Goal: Task Accomplishment & Management: Use online tool/utility

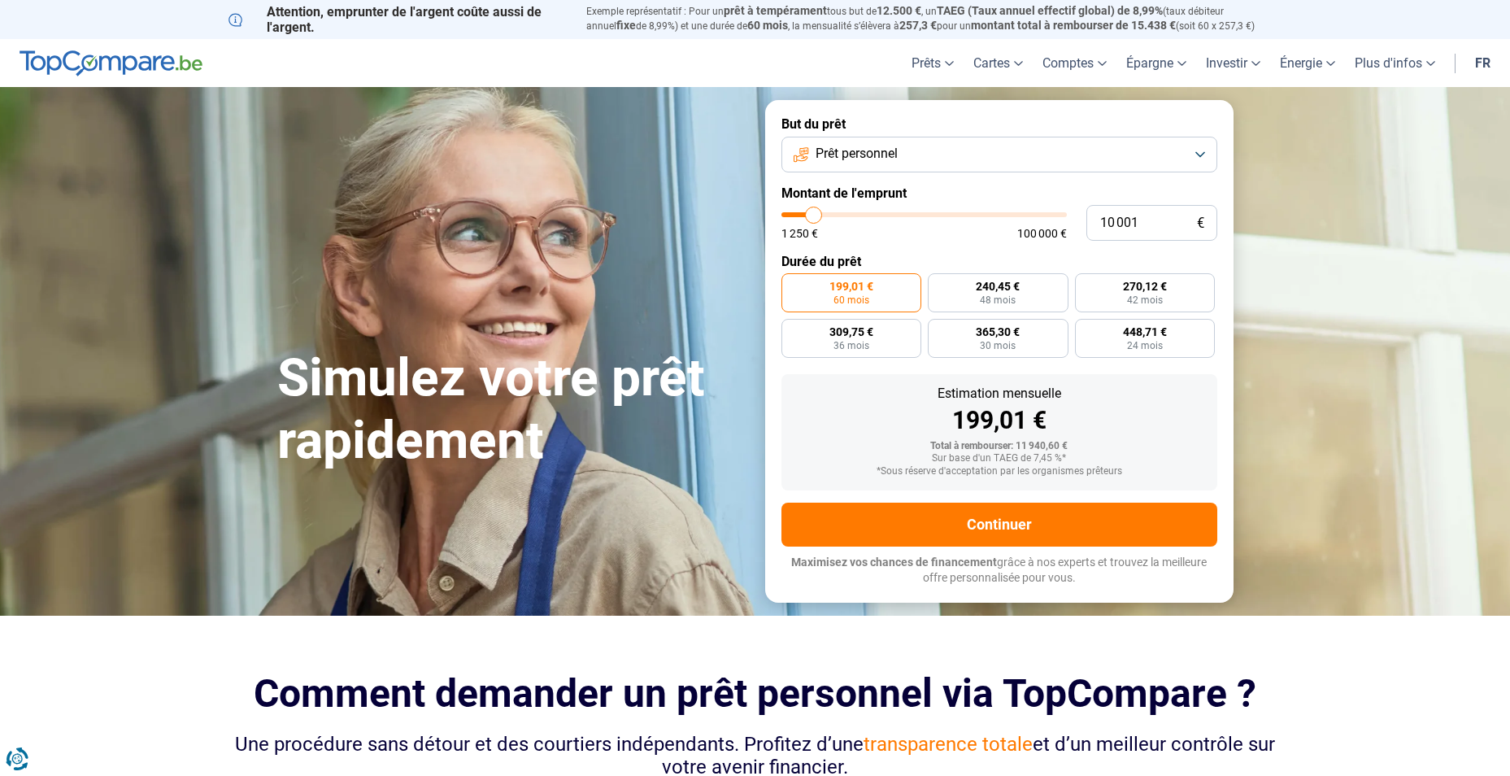
click at [1204, 155] on button "Prêt personnel" at bounding box center [1000, 155] width 436 height 36
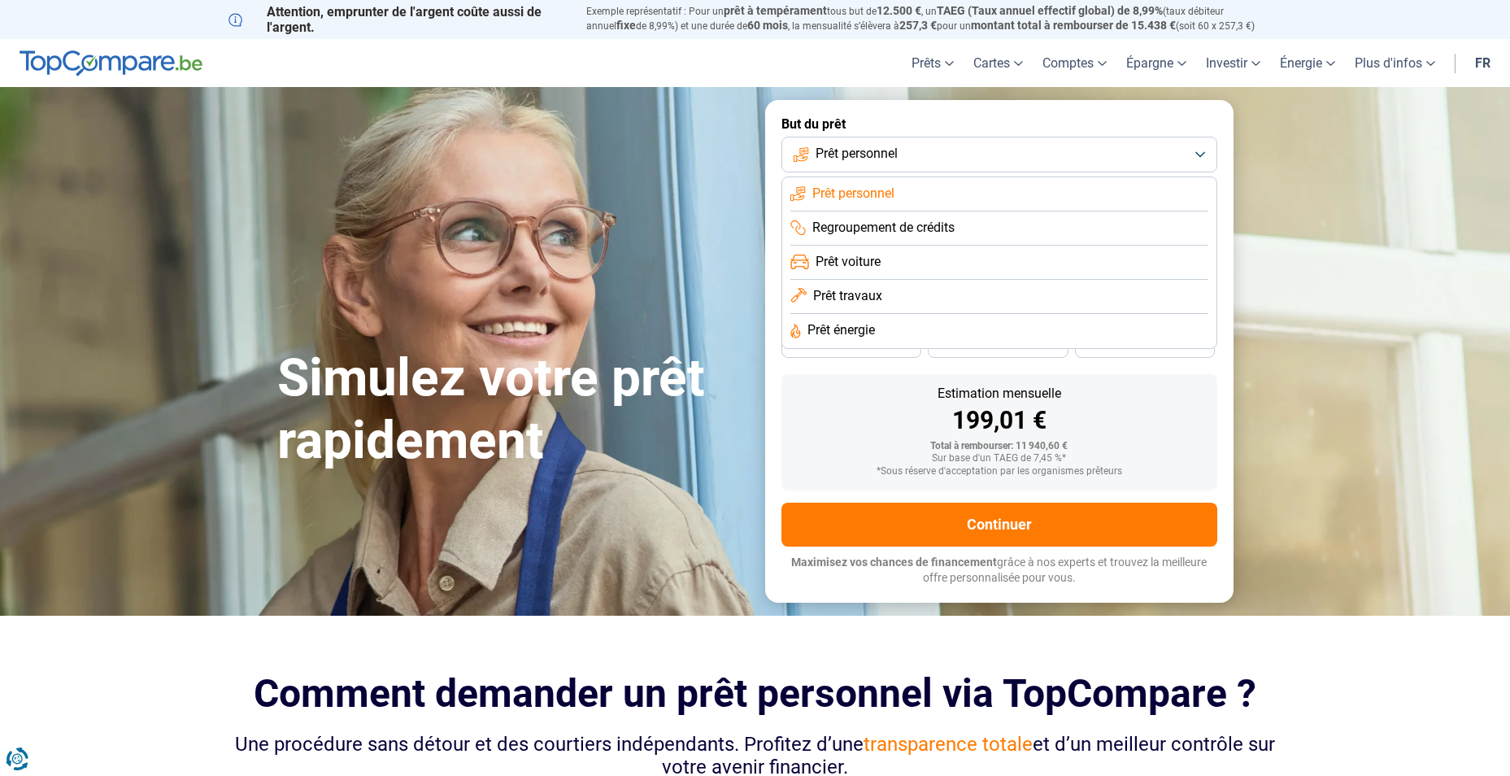
click at [848, 301] on span "Prêt travaux" at bounding box center [847, 296] width 69 height 18
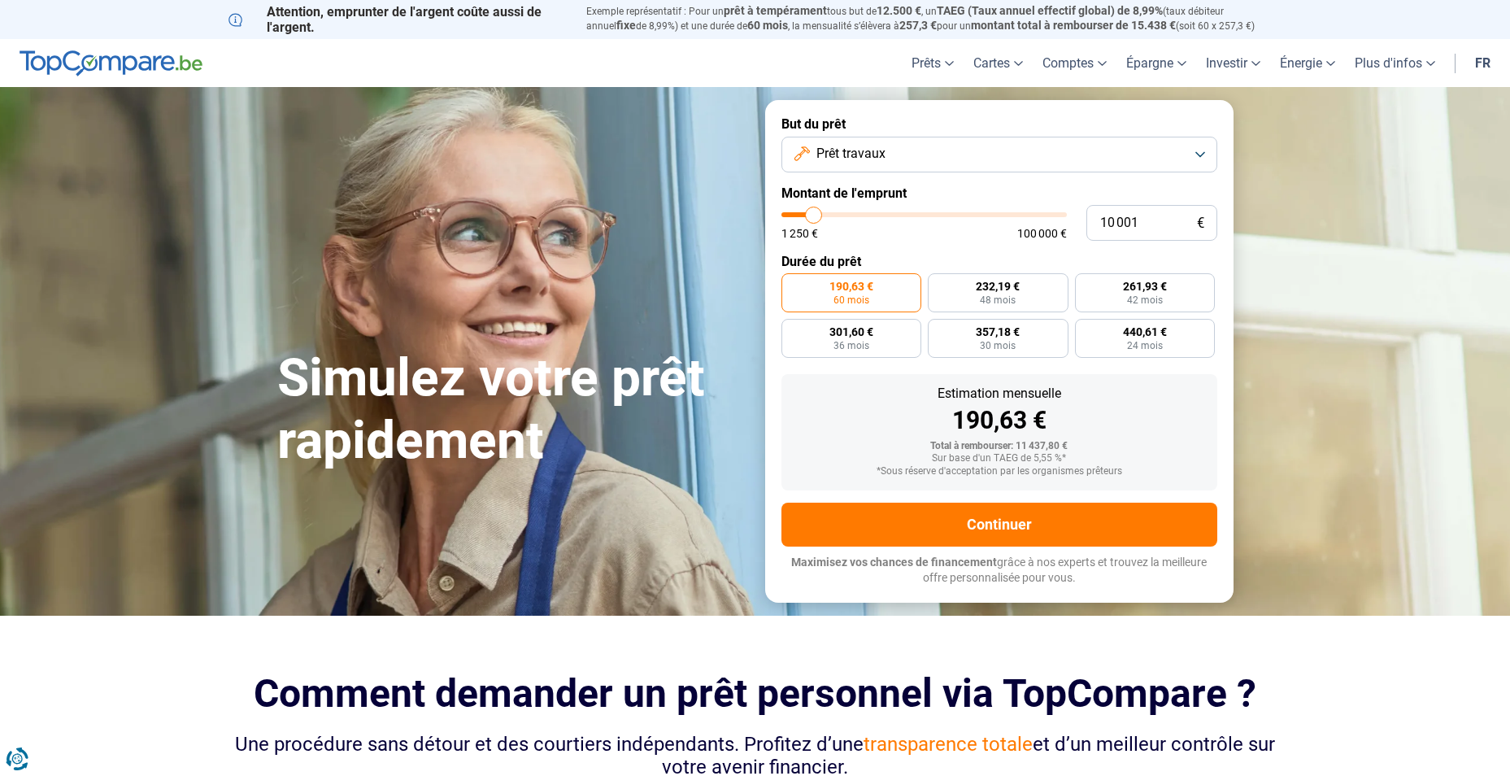
type input "11 500"
type input "11500"
type input "11 750"
type input "11750"
type input "12 500"
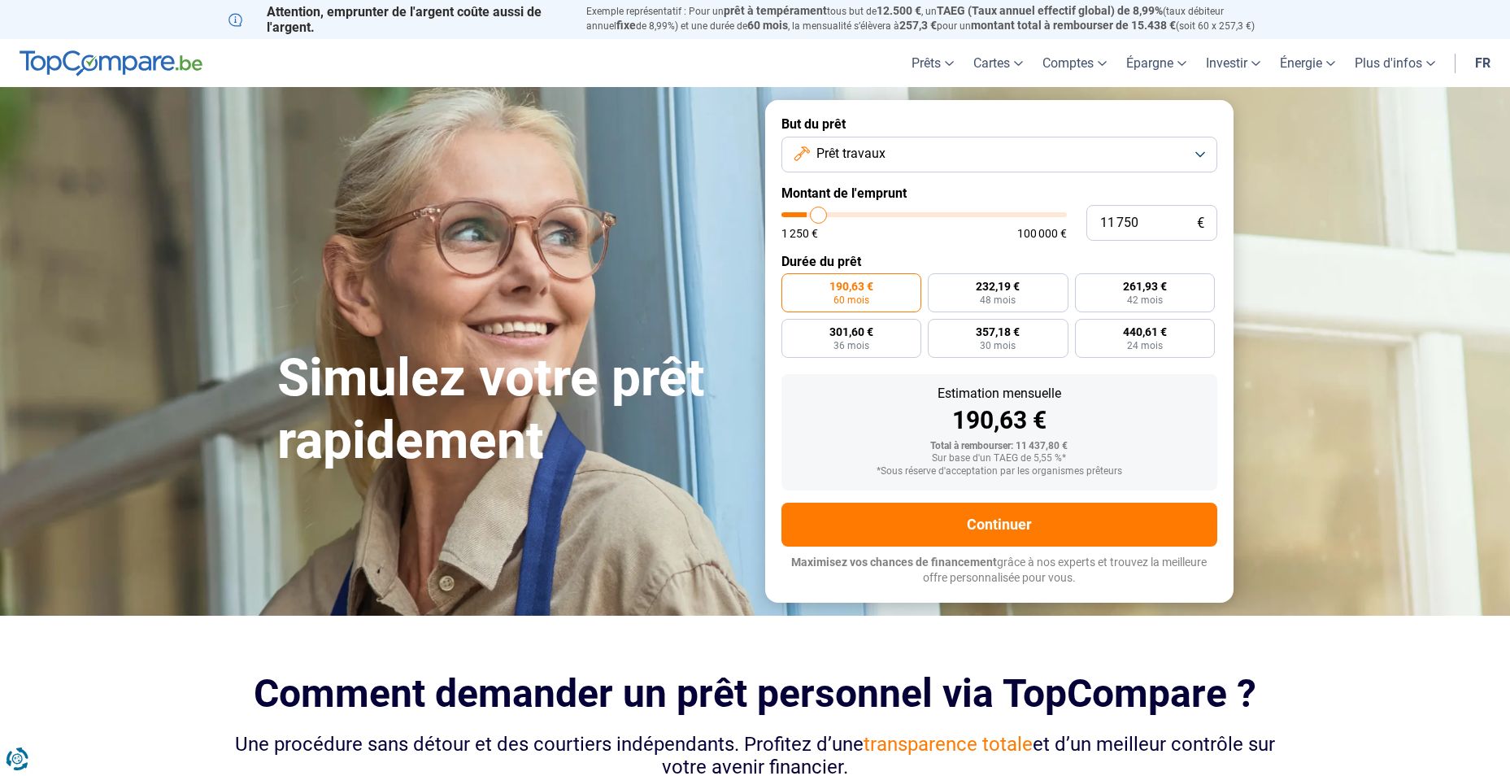
type input "12500"
type input "12 750"
type input "12750"
type input "13 500"
type input "13500"
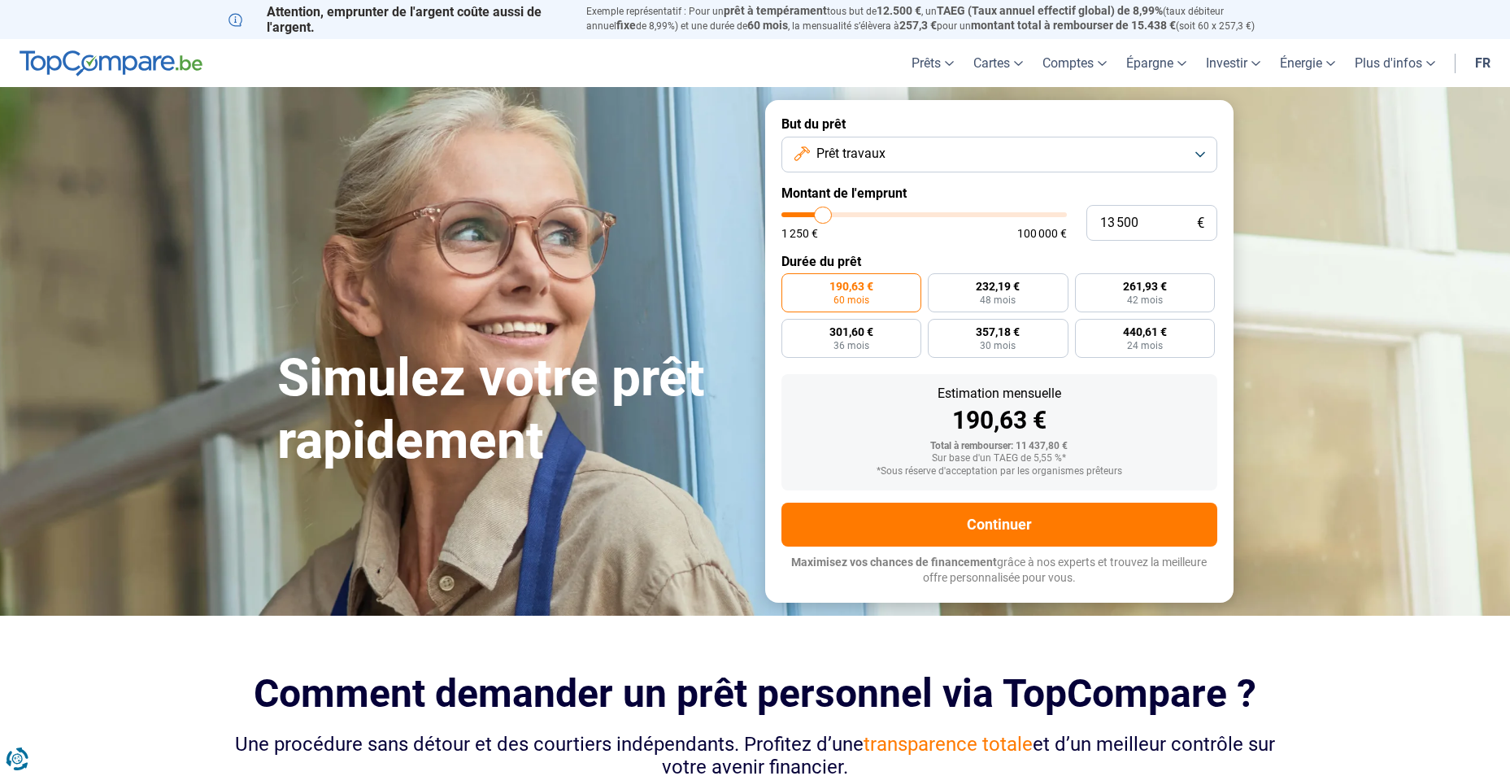
type input "14 500"
type input "14500"
type input "15 500"
type input "15500"
type input "16 000"
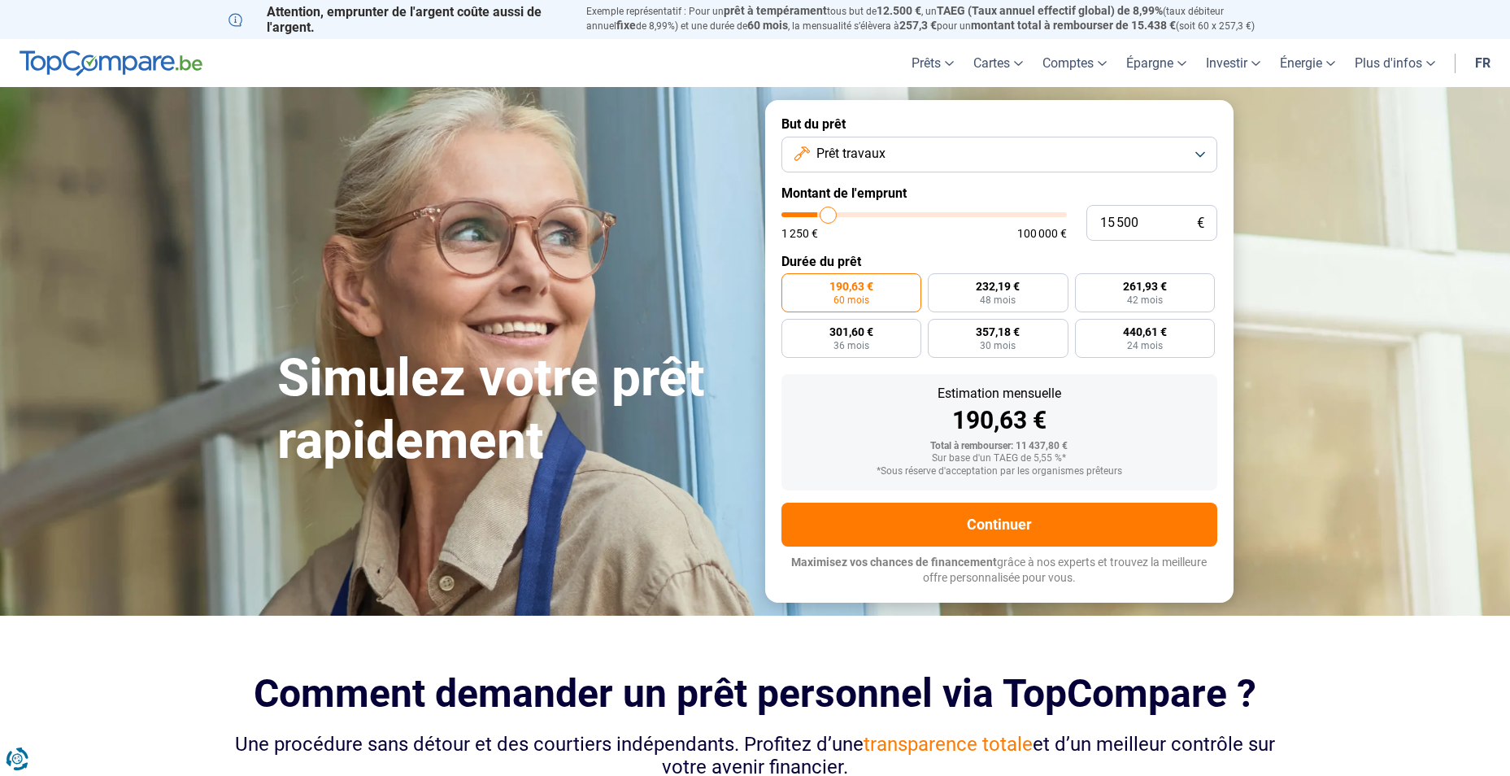
type input "16000"
type input "17 250"
type input "17250"
type input "18 000"
type input "18000"
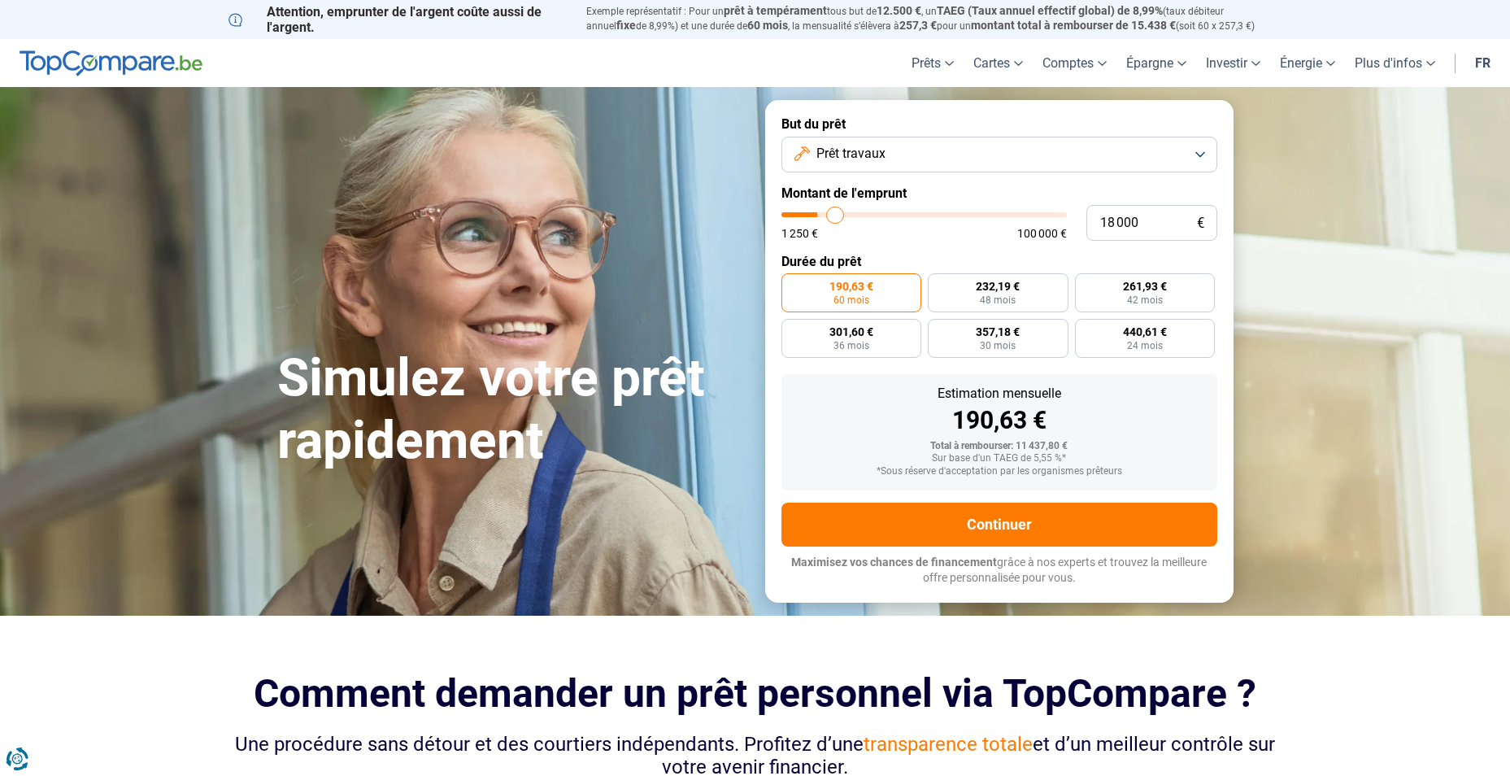
type input "19 000"
type input "19000"
type input "19 750"
type input "19750"
type input "20 250"
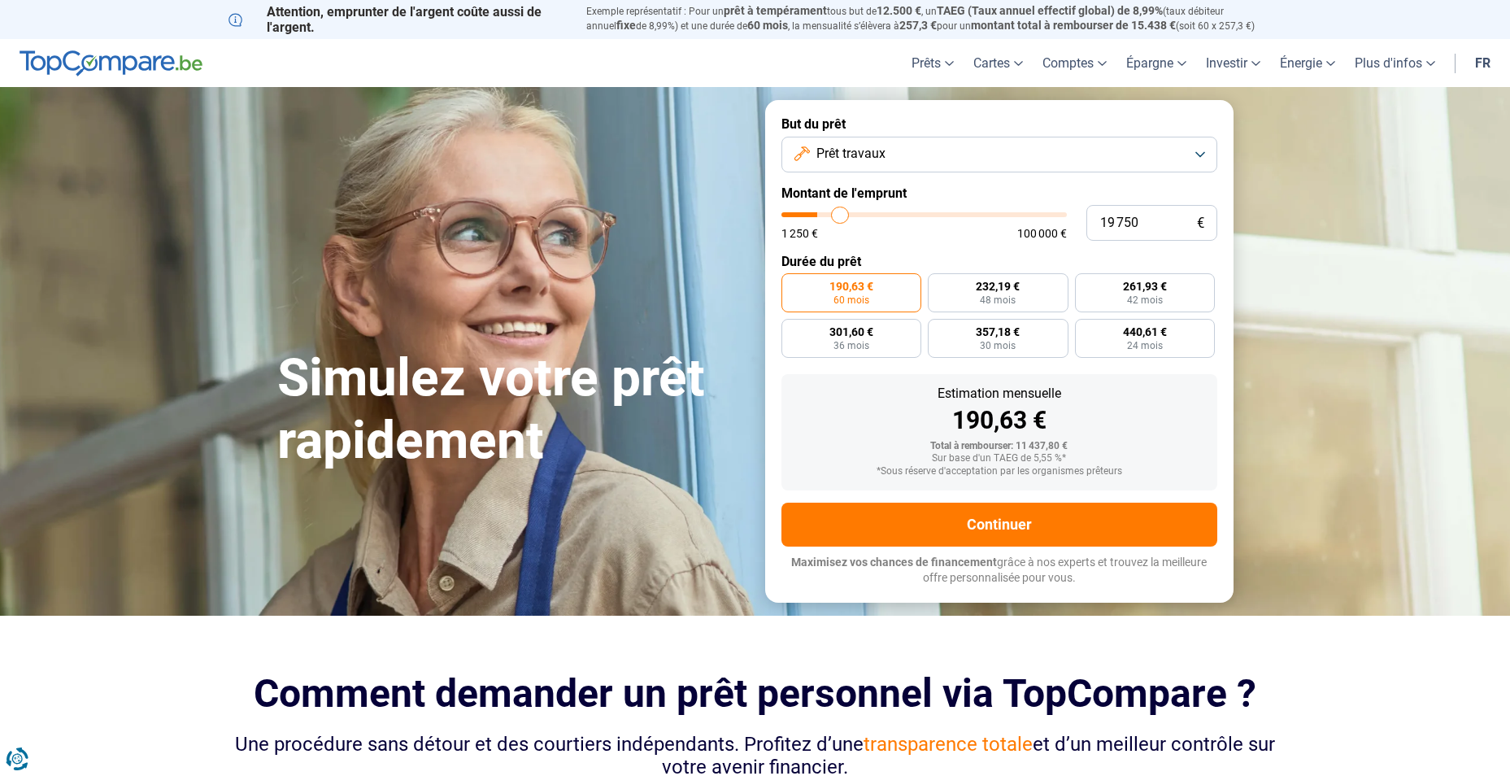
type input "20250"
type input "20 500"
type input "20500"
type input "20 750"
type input "20750"
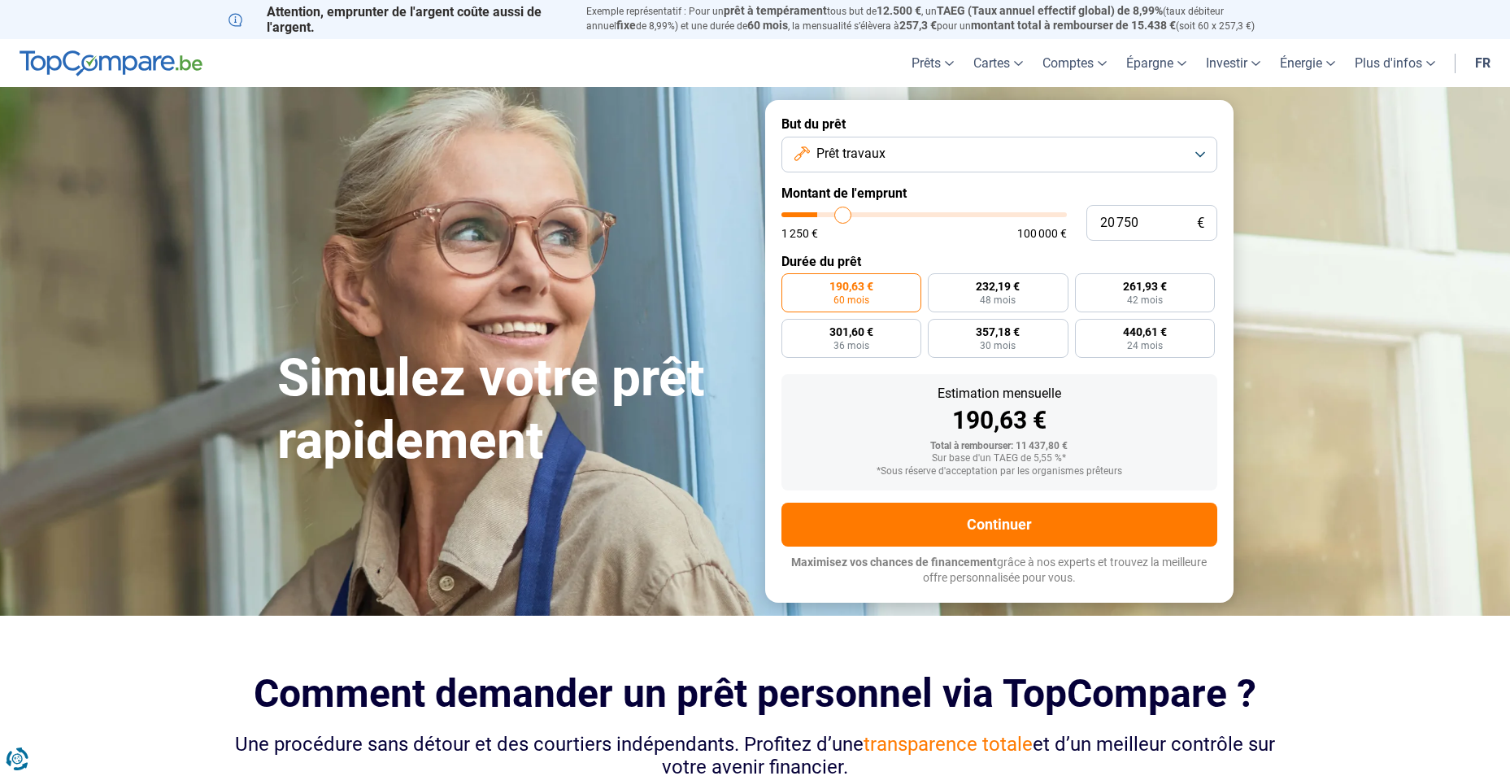
type input "21 250"
type input "21250"
type input "21 500"
type input "21500"
type input "21 750"
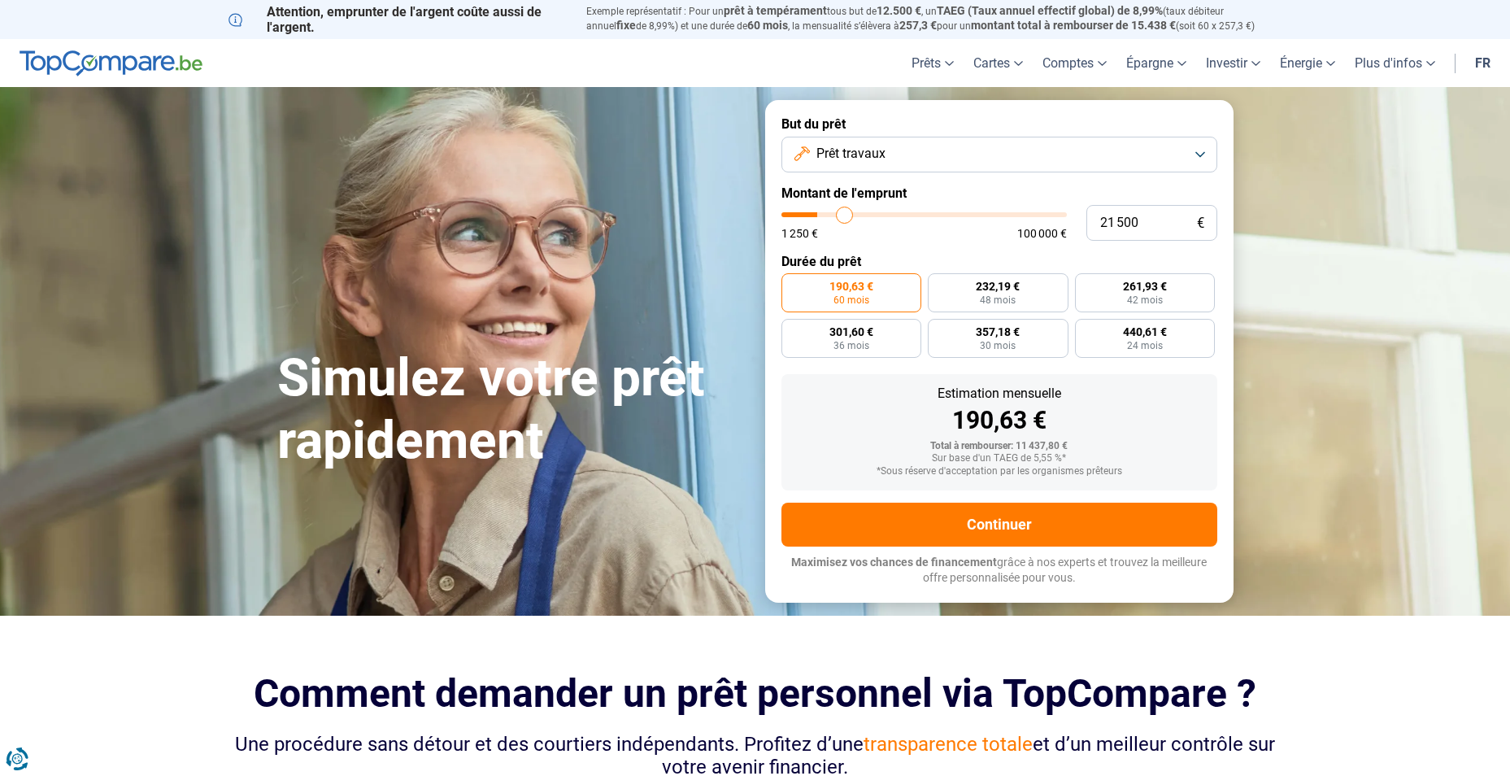
type input "21750"
type input "22 000"
type input "22000"
type input "22 250"
type input "22250"
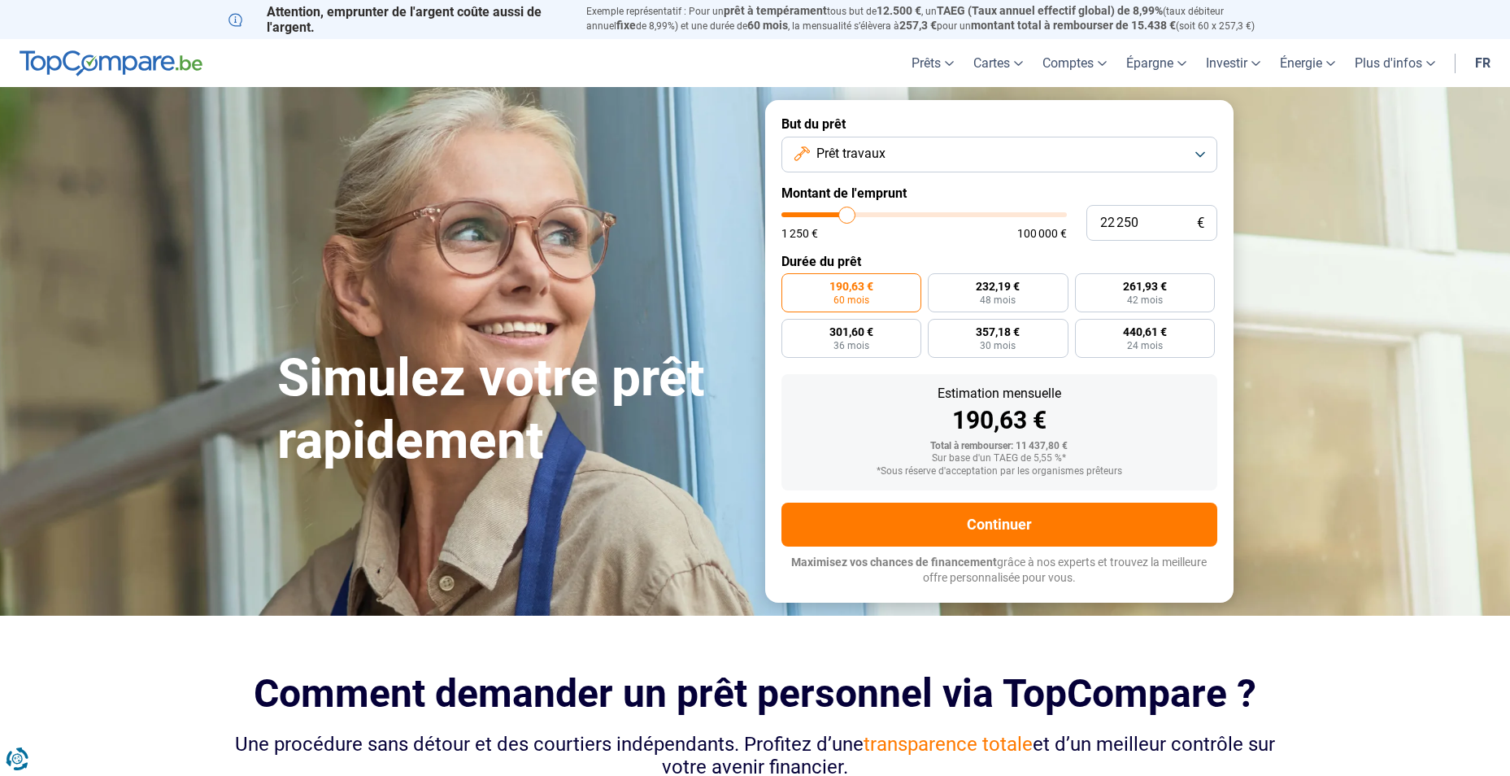
type input "23 000"
type input "23000"
type input "24 750"
type input "24750"
type input "26 000"
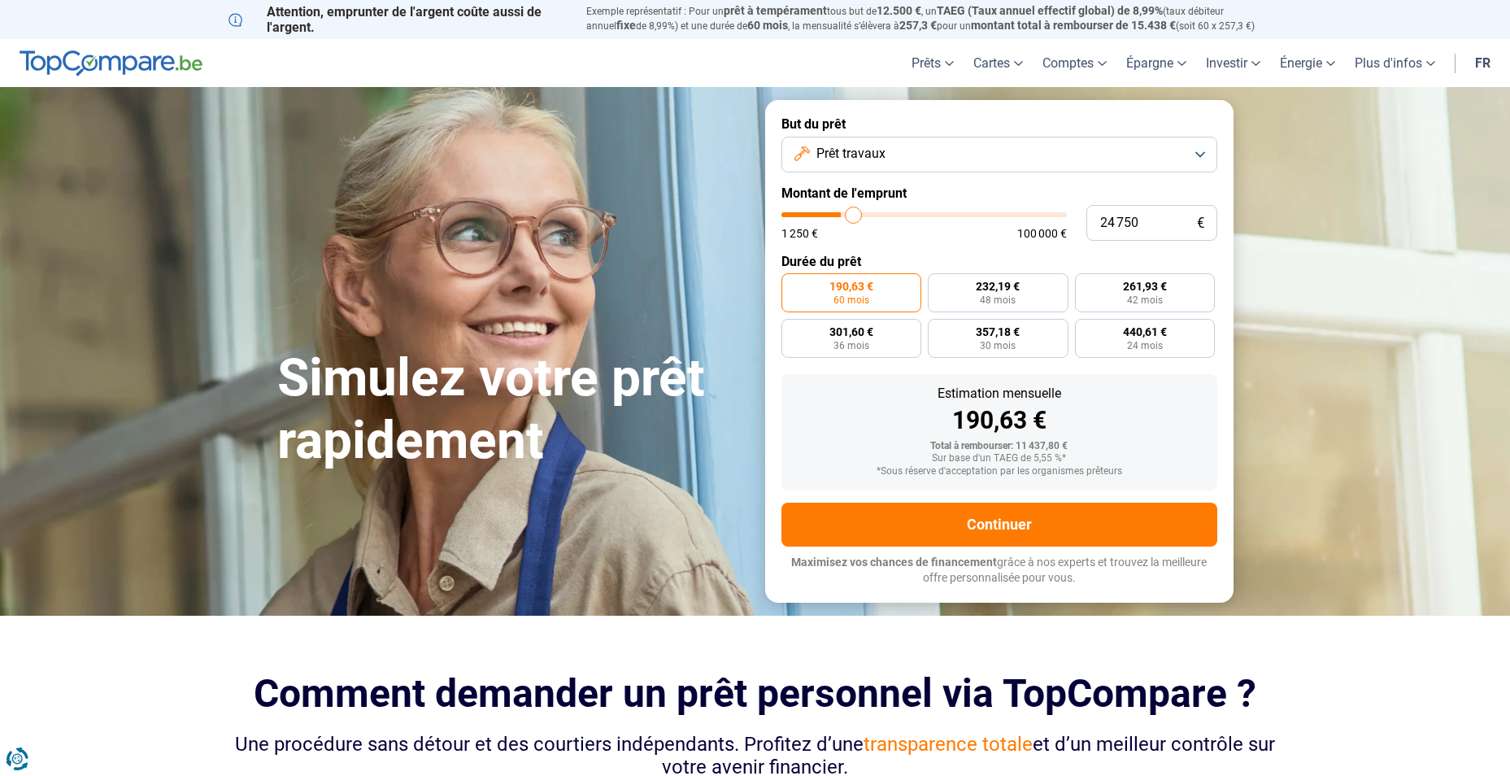
type input "26000"
type input "26 750"
type input "26750"
type input "27 250"
type input "27250"
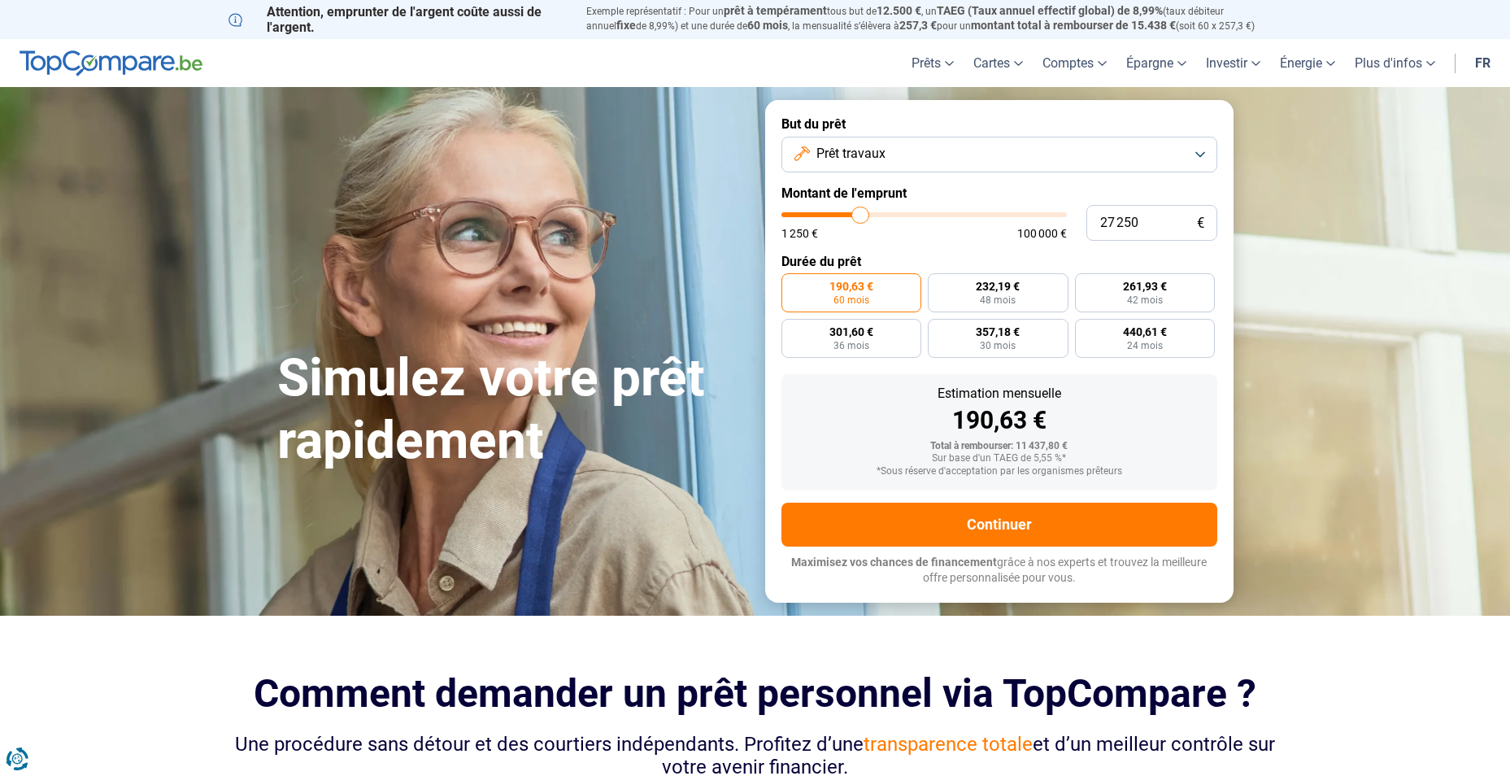
type input "27 750"
type input "27750"
type input "28 000"
type input "28000"
type input "28 750"
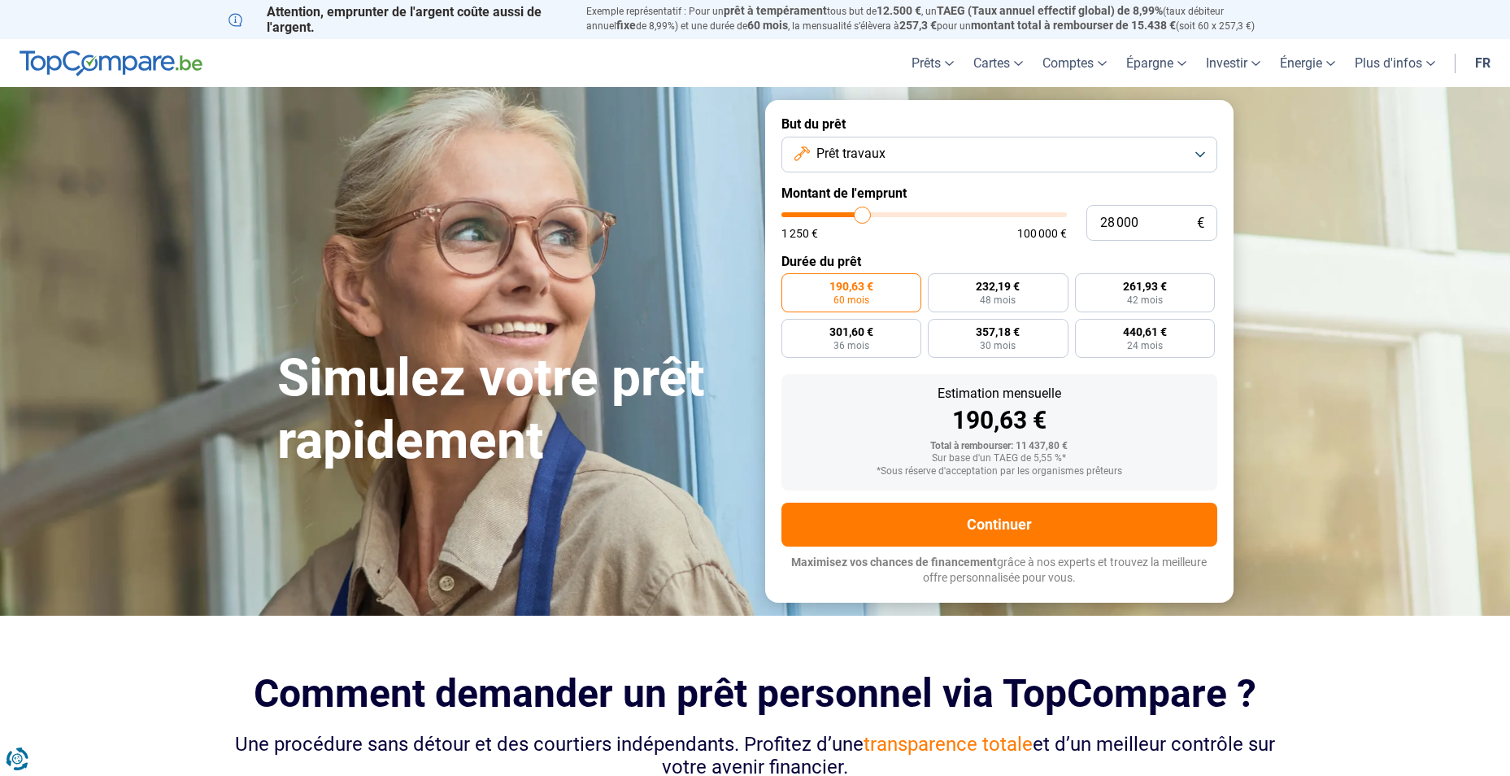
type input "28750"
type input "29 000"
type input "29000"
type input "29 750"
type input "29750"
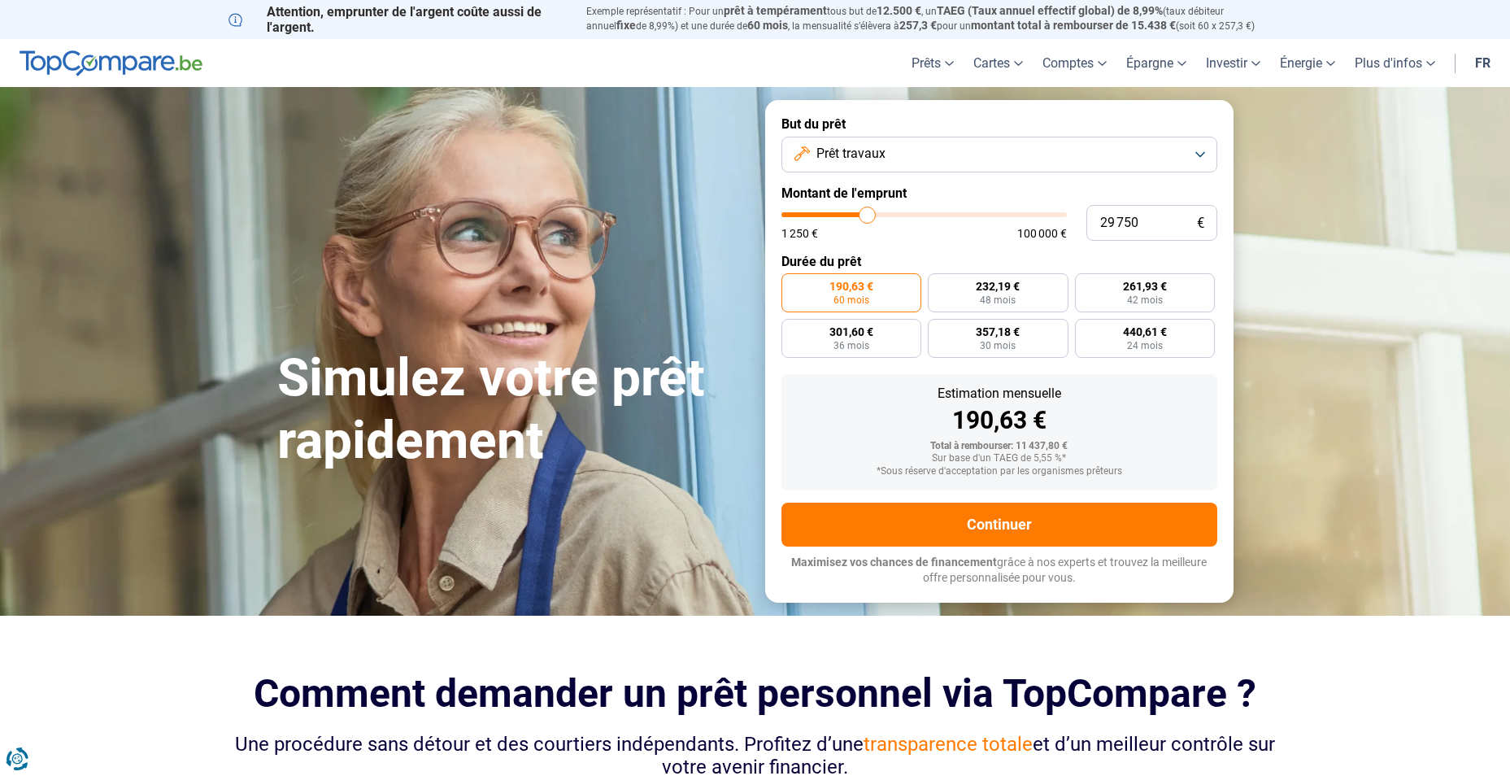
type input "30 250"
type input "30250"
type input "30 500"
type input "30500"
type input "30 750"
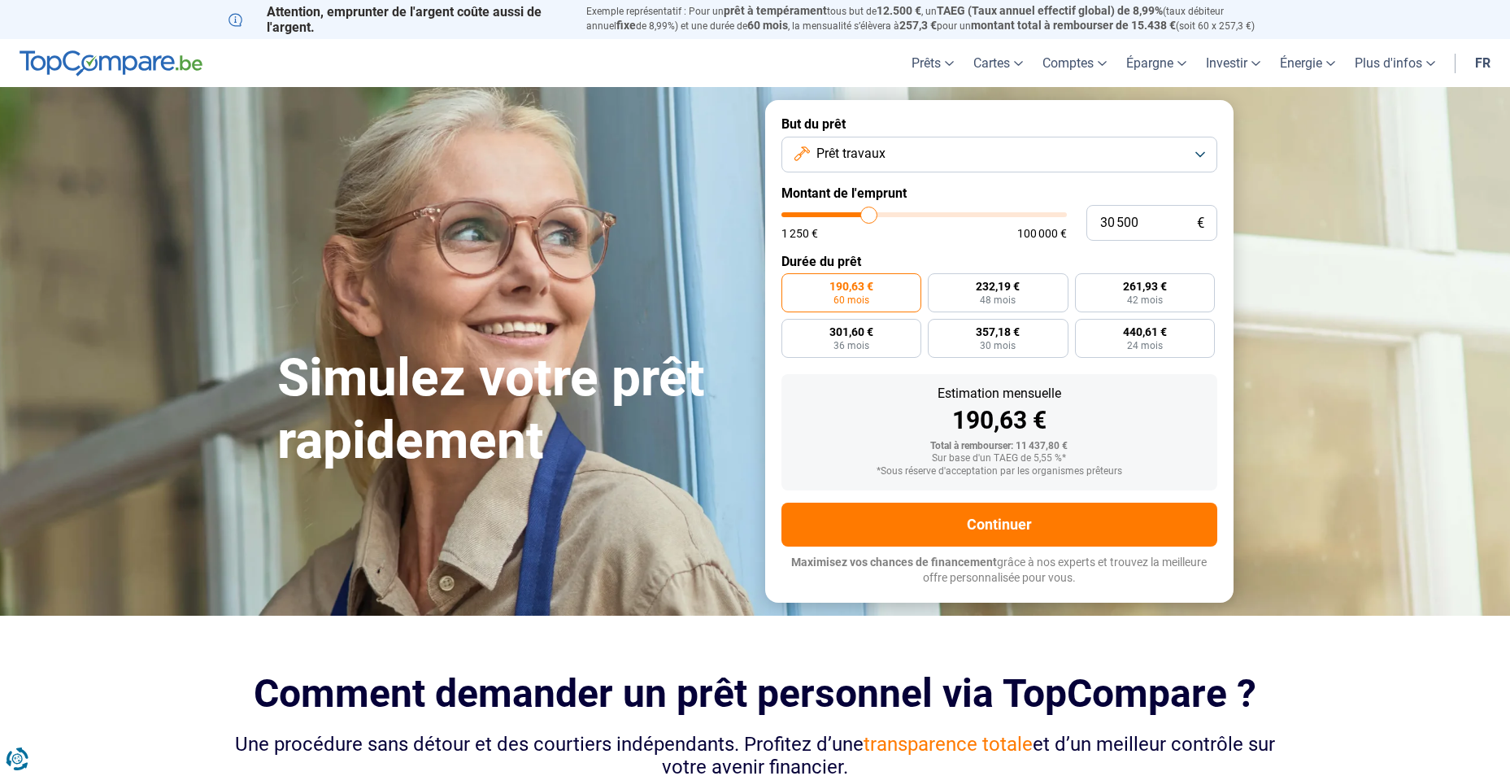
type input "30750"
type input "31 250"
type input "31250"
type input "32 000"
type input "32000"
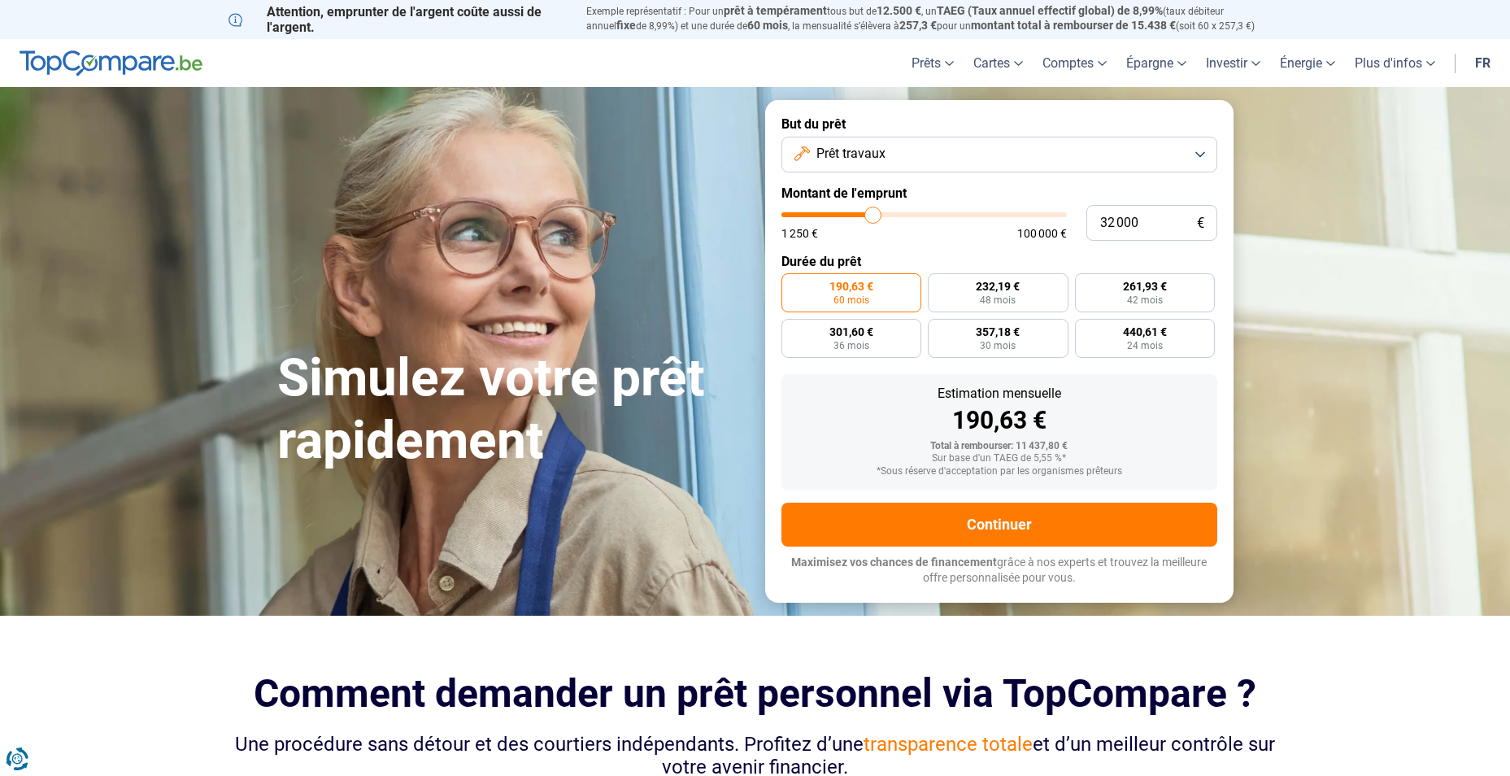
type input "32 250"
type input "32250"
type input "32 750"
type input "32750"
type input "33 250"
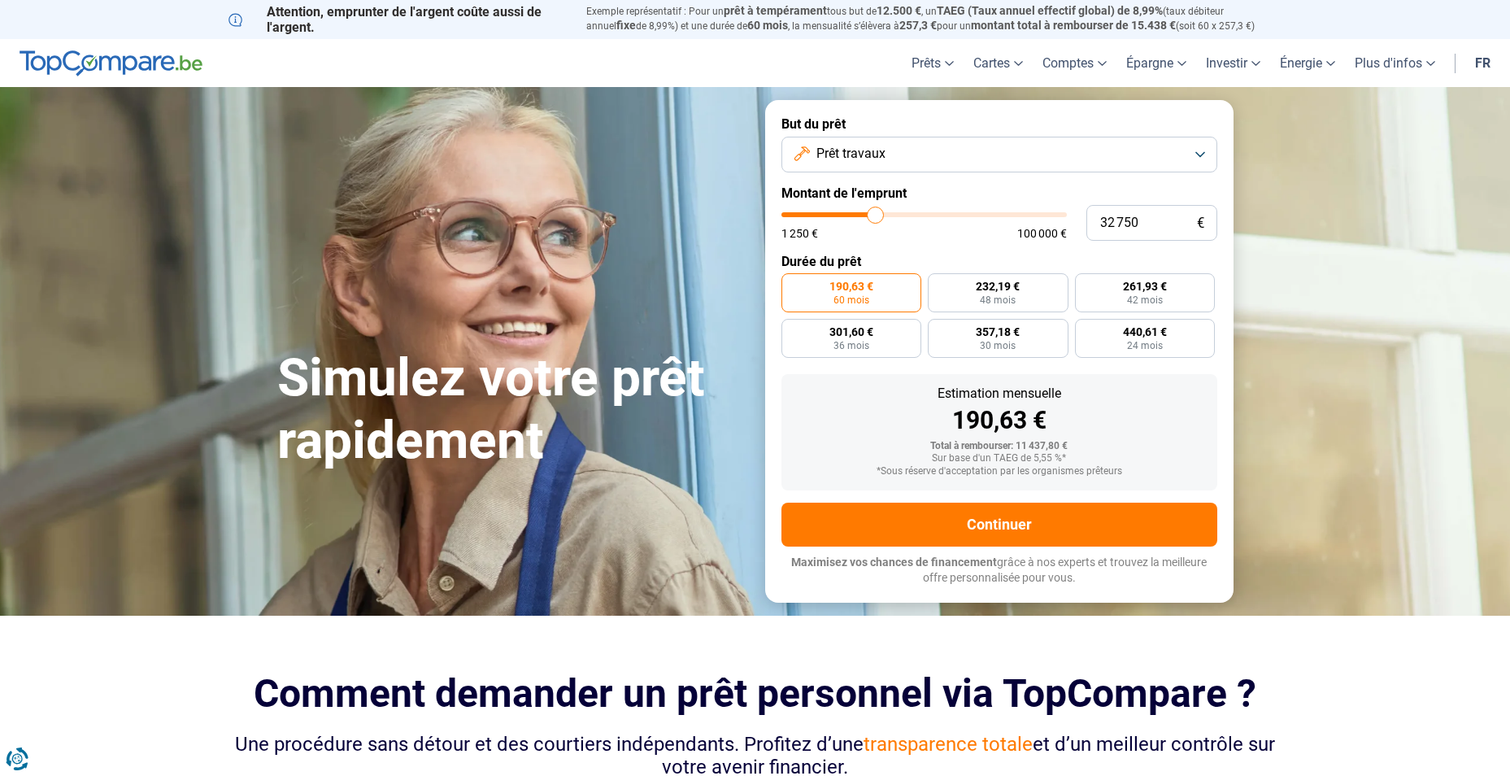
type input "33250"
type input "33 750"
type input "33750"
type input "34 250"
type input "34250"
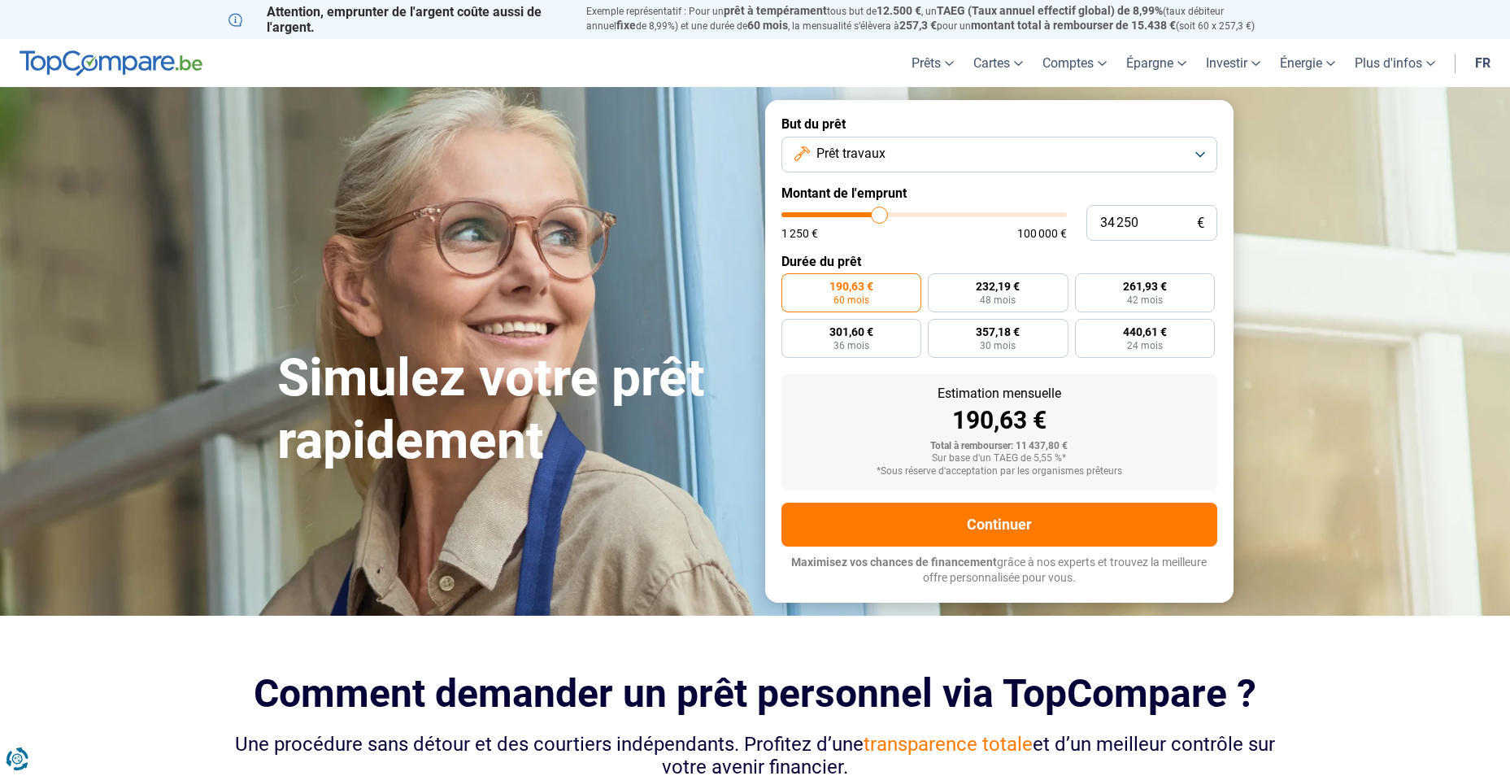
type input "35 000"
type input "35000"
type input "35 250"
type input "35250"
type input "35 750"
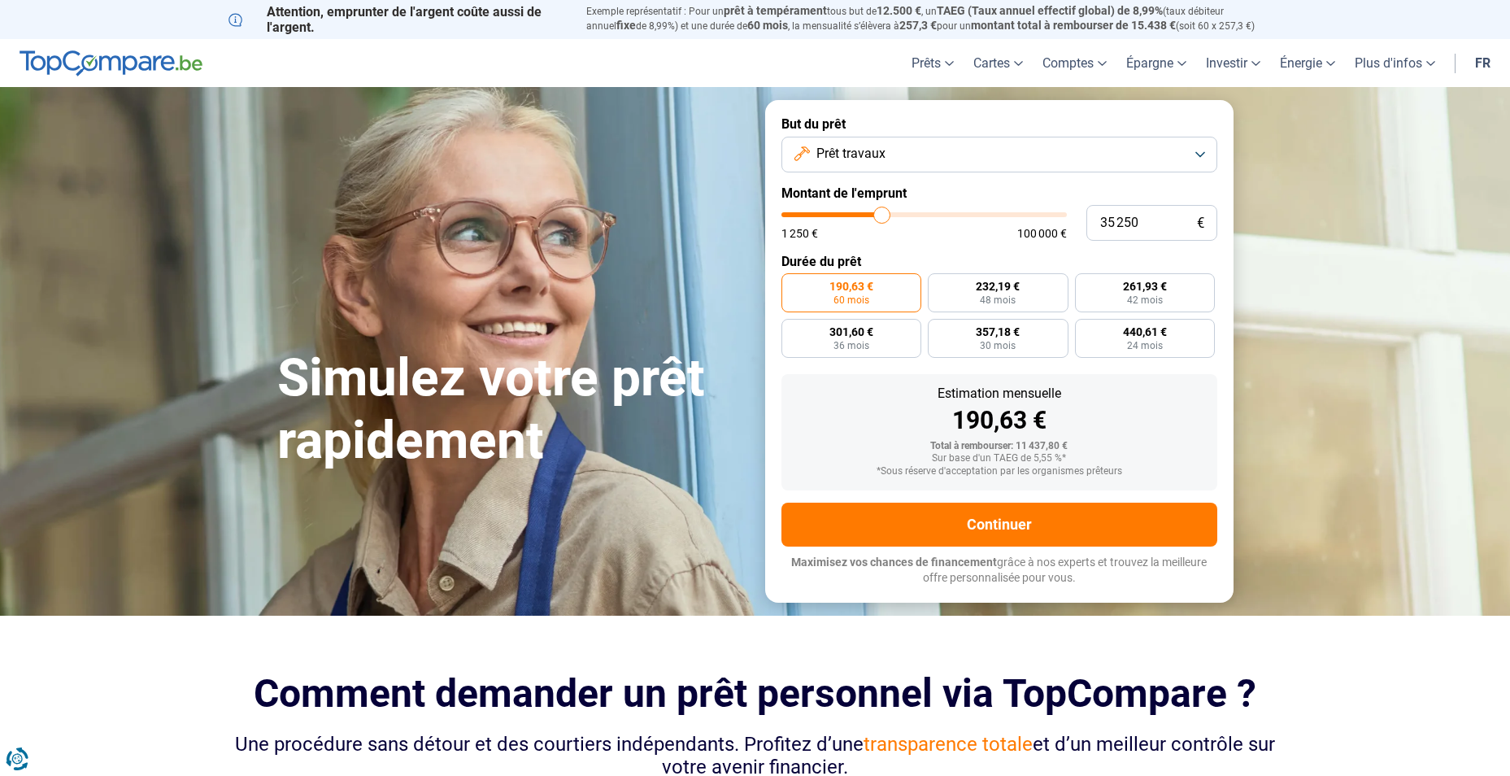
type input "35750"
type input "37 000"
type input "37000"
type input "38 000"
type input "38000"
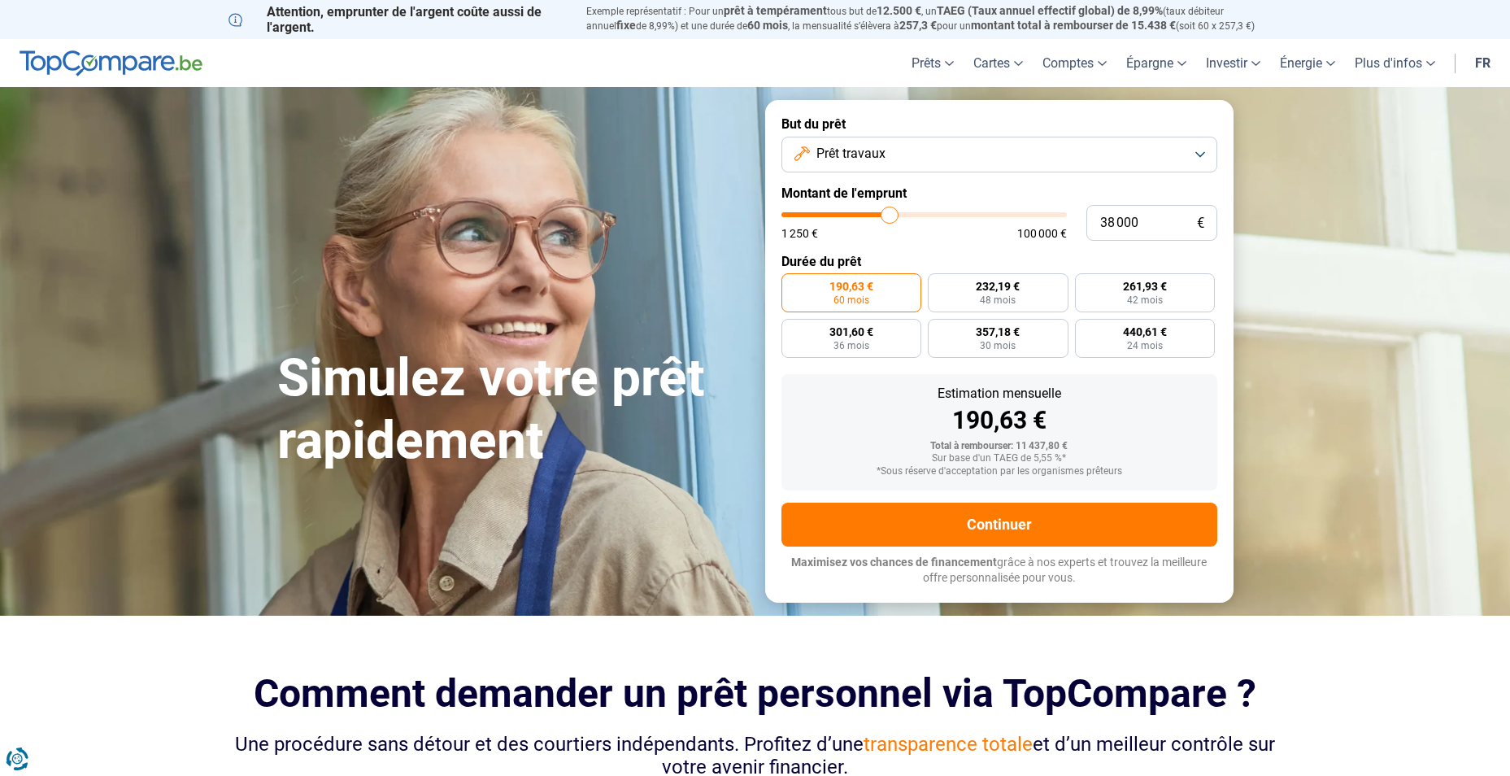
type input "39 250"
type input "39250"
type input "40 000"
type input "40000"
type input "40 750"
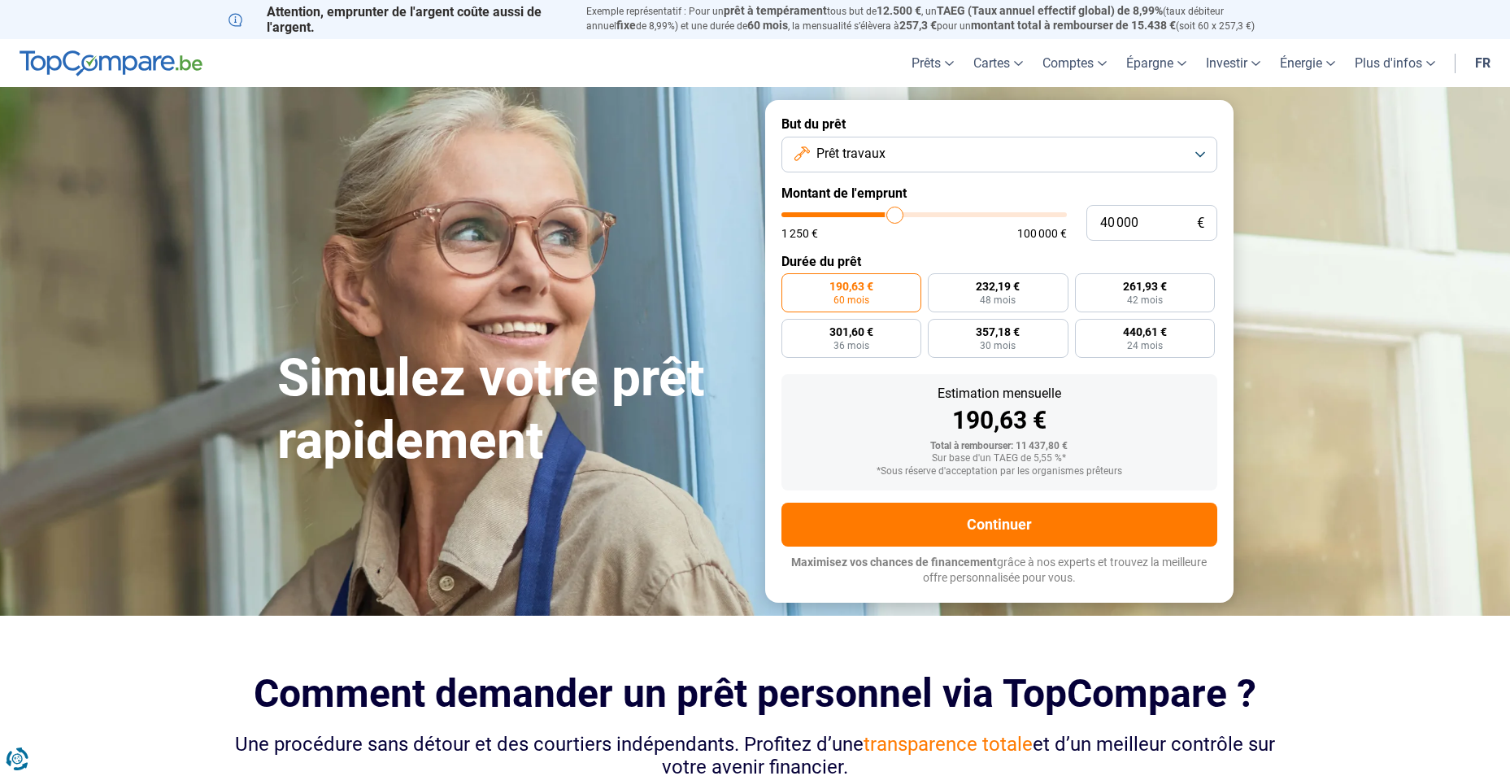
type input "40750"
type input "41 000"
type input "41000"
type input "41 500"
type input "41500"
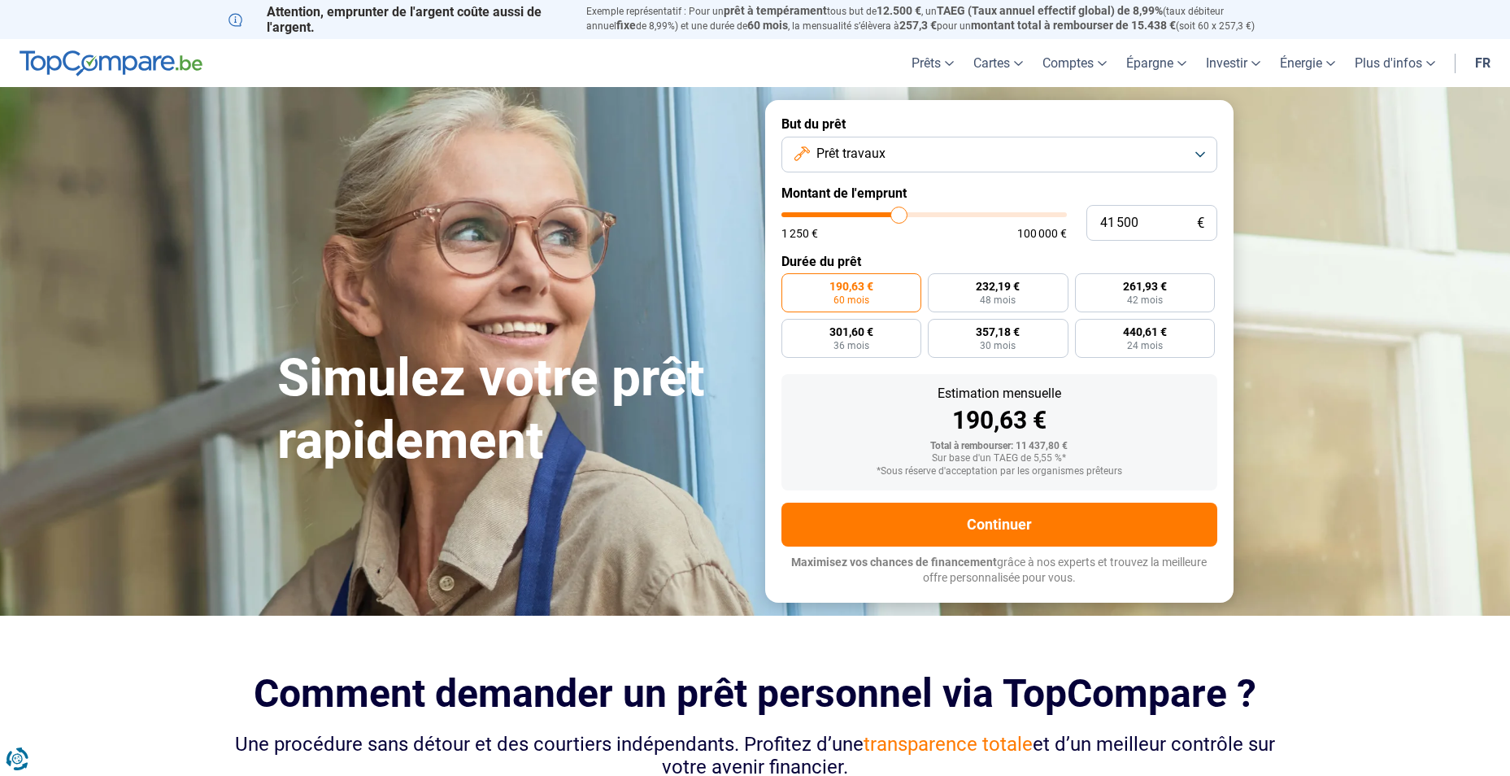
type input "42 500"
type input "42500"
type input "43 750"
type input "43750"
type input "44 250"
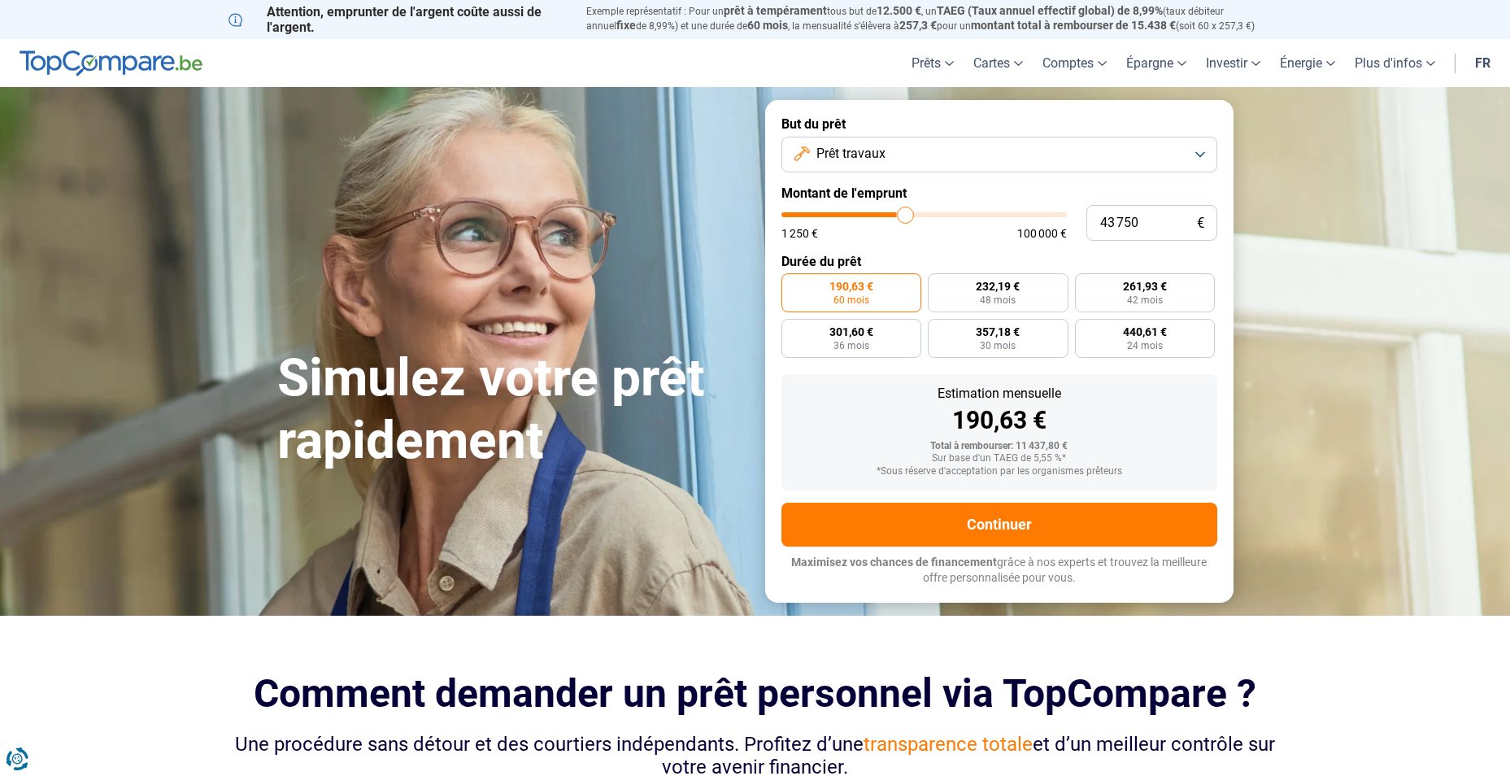
type input "44250"
type input "44 500"
type input "44500"
type input "45 000"
type input "45000"
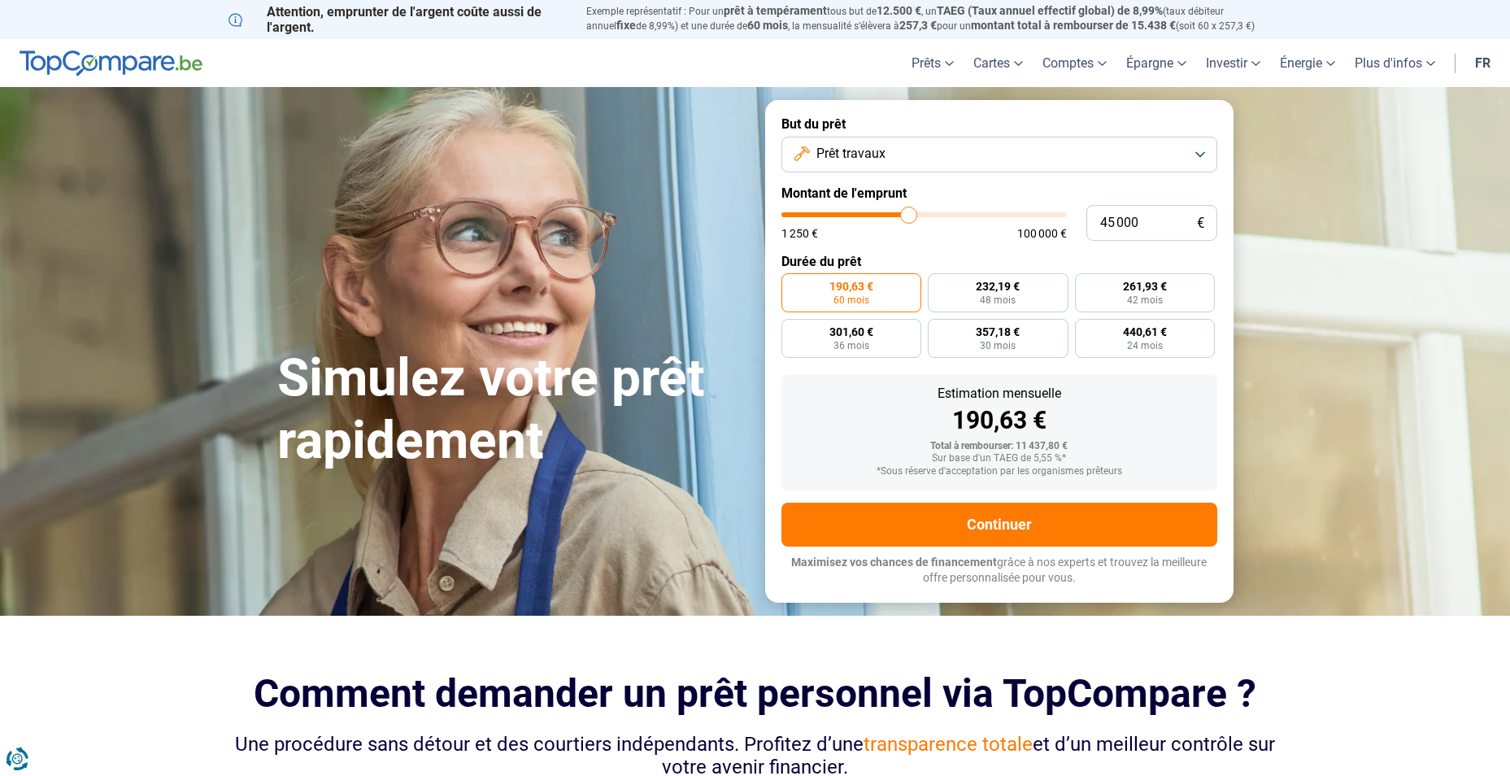
type input "45 500"
type input "45500"
type input "46 000"
type input "46000"
type input "46 500"
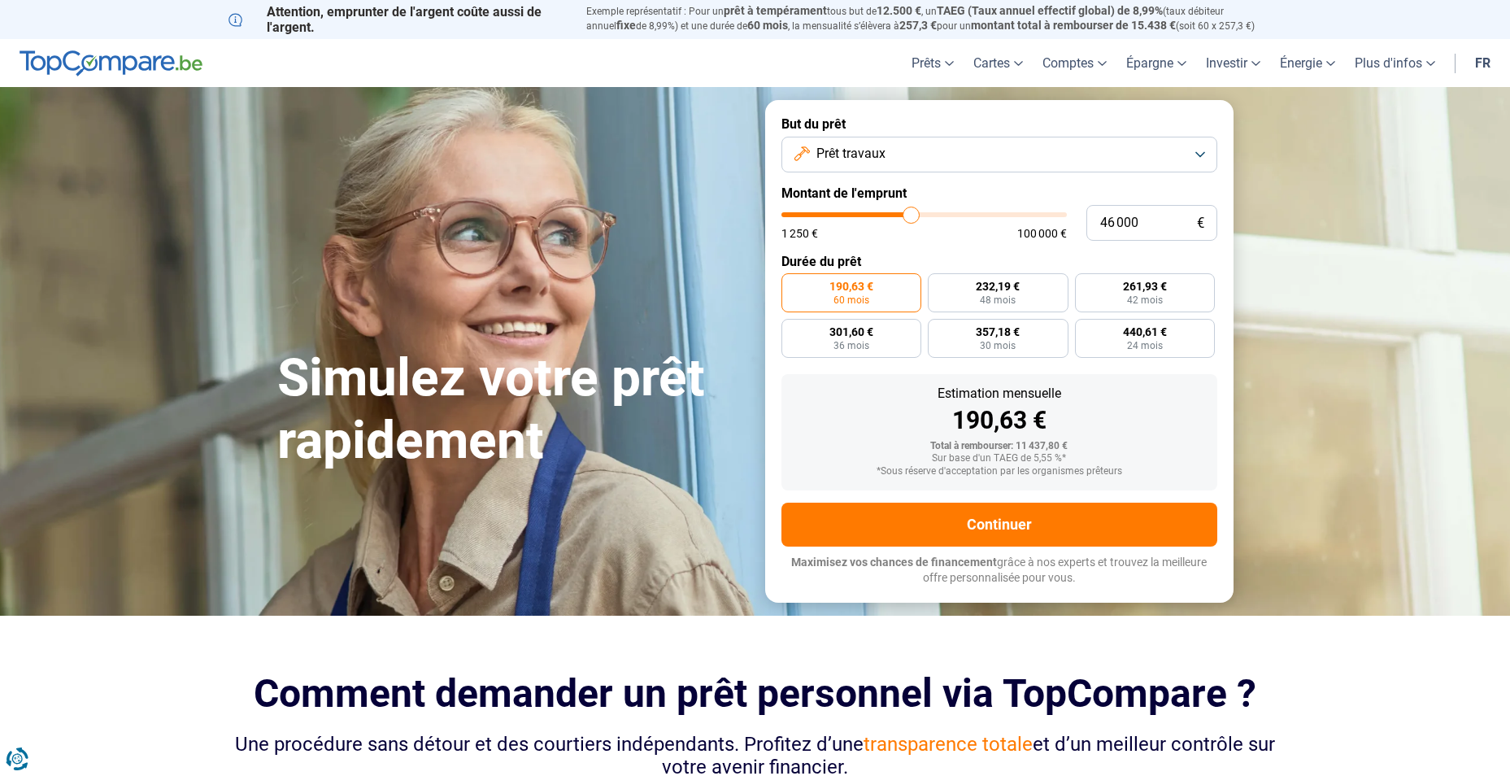
type input "46500"
type input "47 000"
type input "47000"
type input "47 500"
type input "47500"
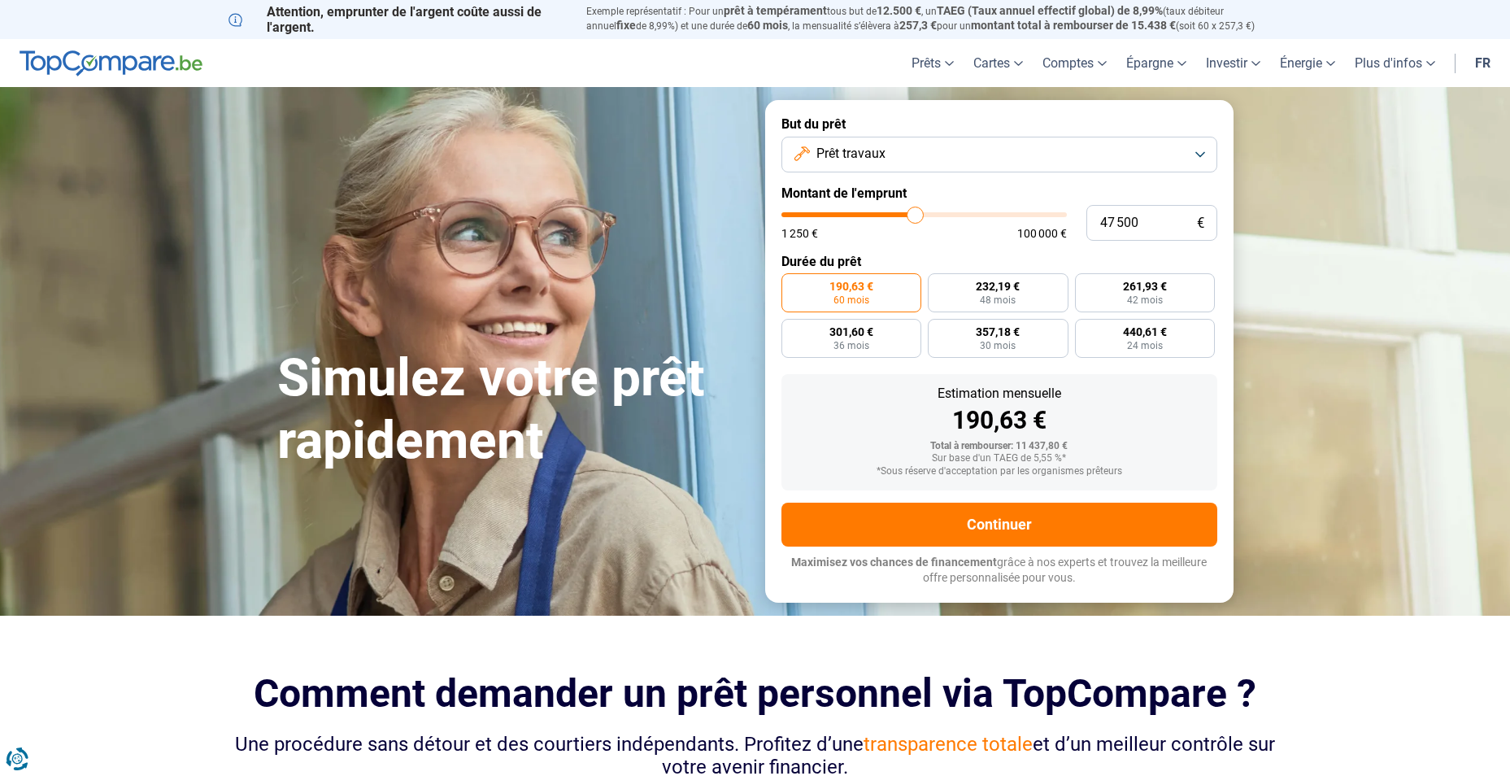
type input "48 250"
type input "48250"
type input "48 750"
type input "48750"
type input "49 000"
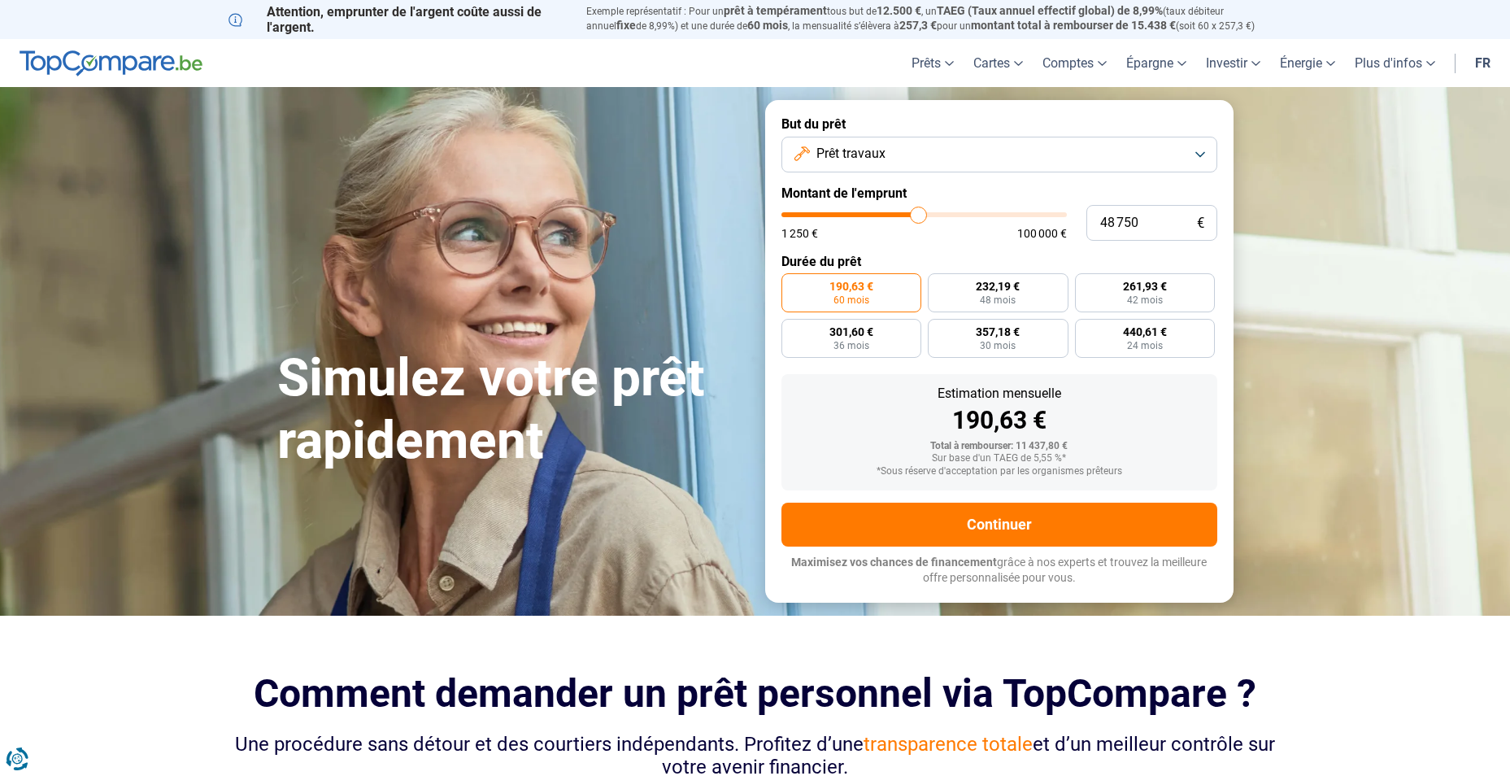
type input "49000"
type input "49 500"
type input "49500"
type input "50 000"
drag, startPoint x: 817, startPoint y: 217, endPoint x: 922, endPoint y: 211, distance: 105.1
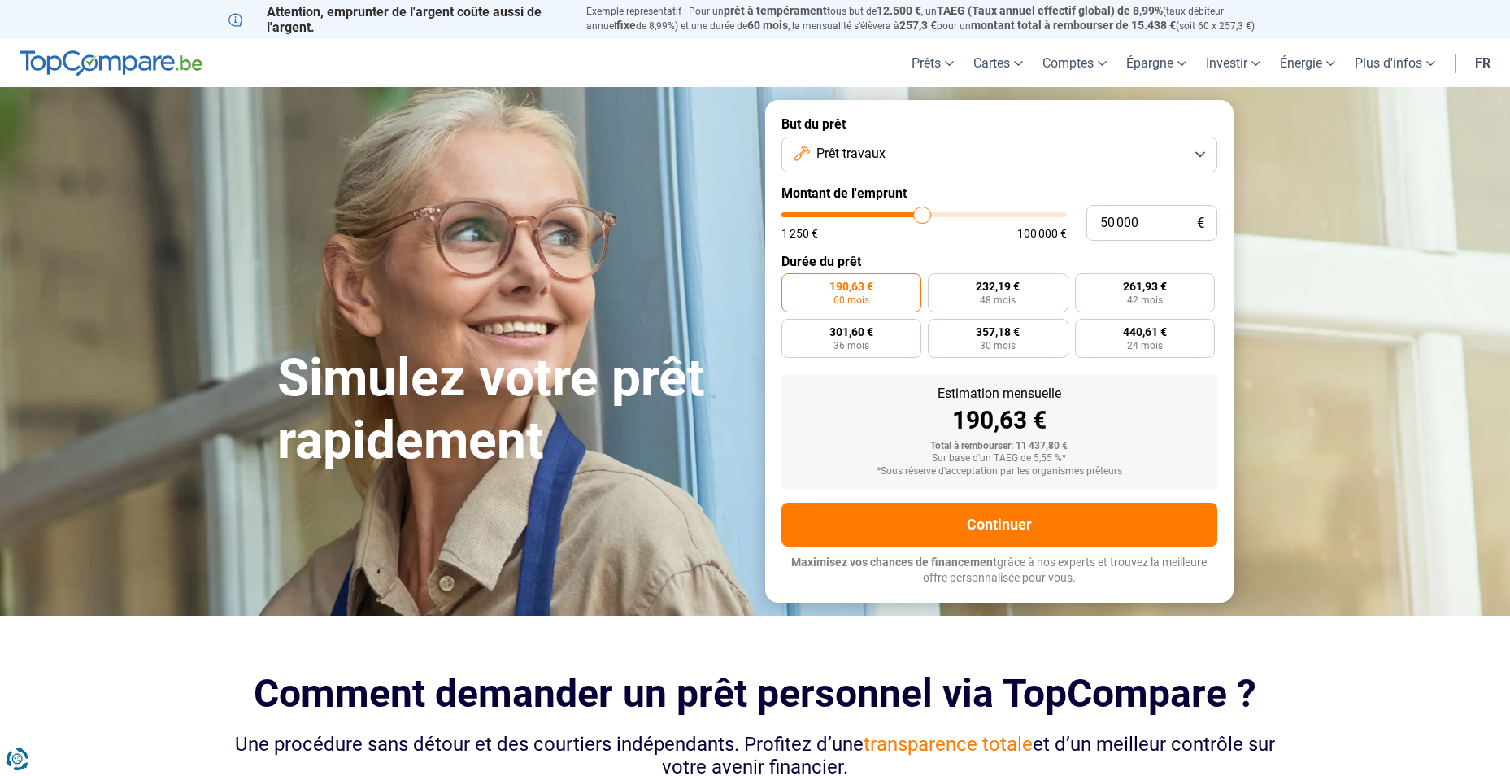
type input "50000"
click at [922, 212] on input "range" at bounding box center [924, 214] width 285 height 5
radio input "false"
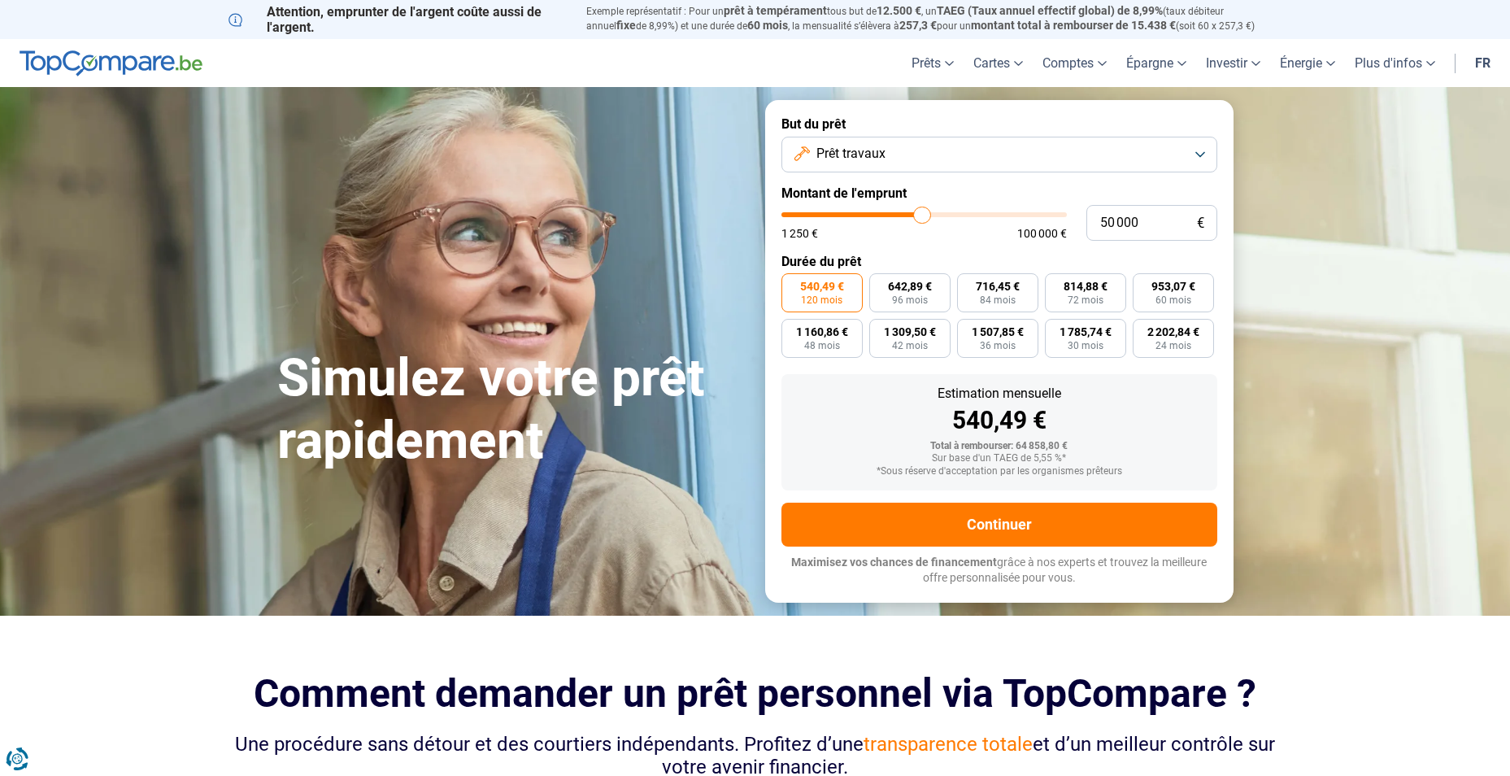
click at [1205, 153] on button "Prêt travaux" at bounding box center [1000, 155] width 436 height 36
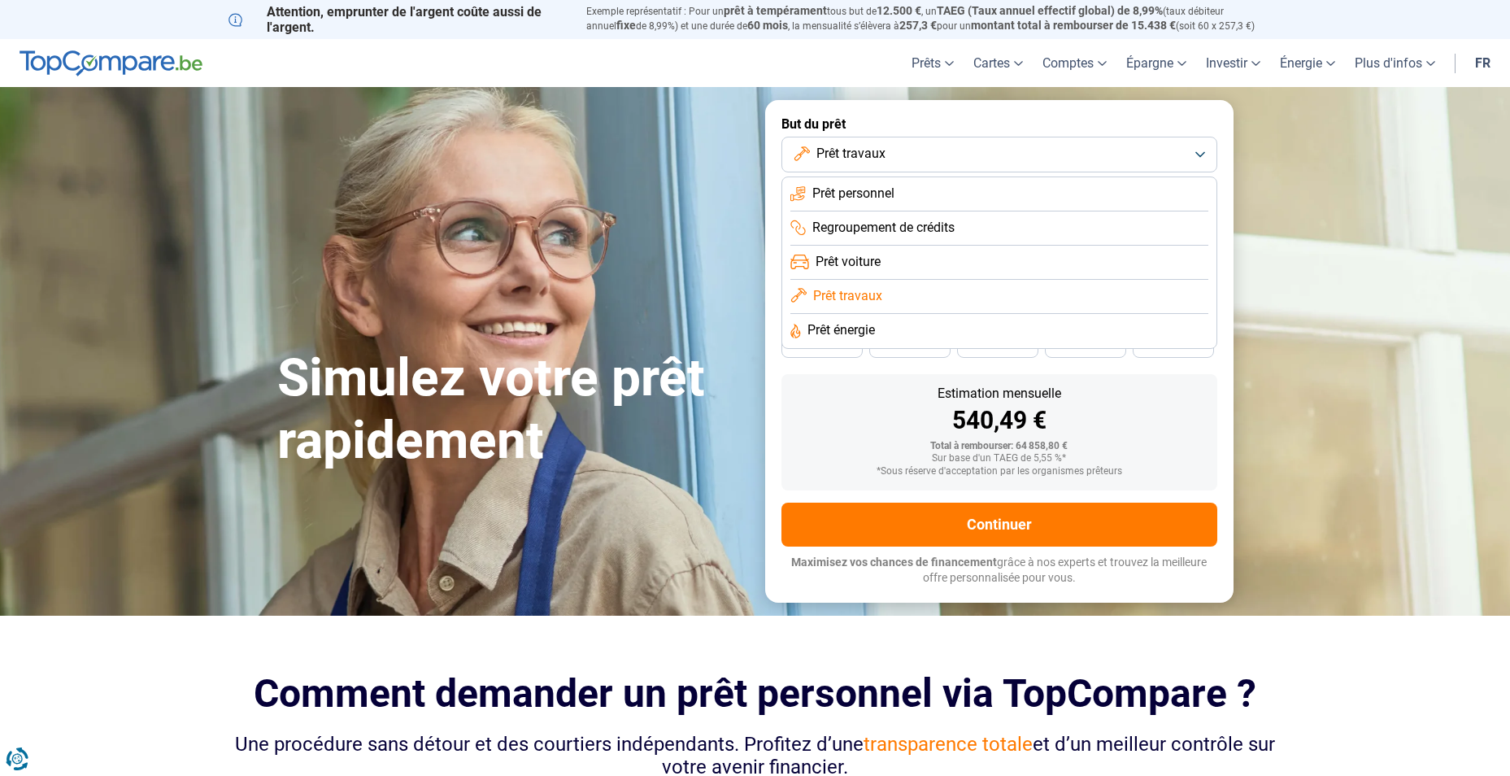
click at [1055, 196] on li "Prêt personnel" at bounding box center [1000, 194] width 418 height 34
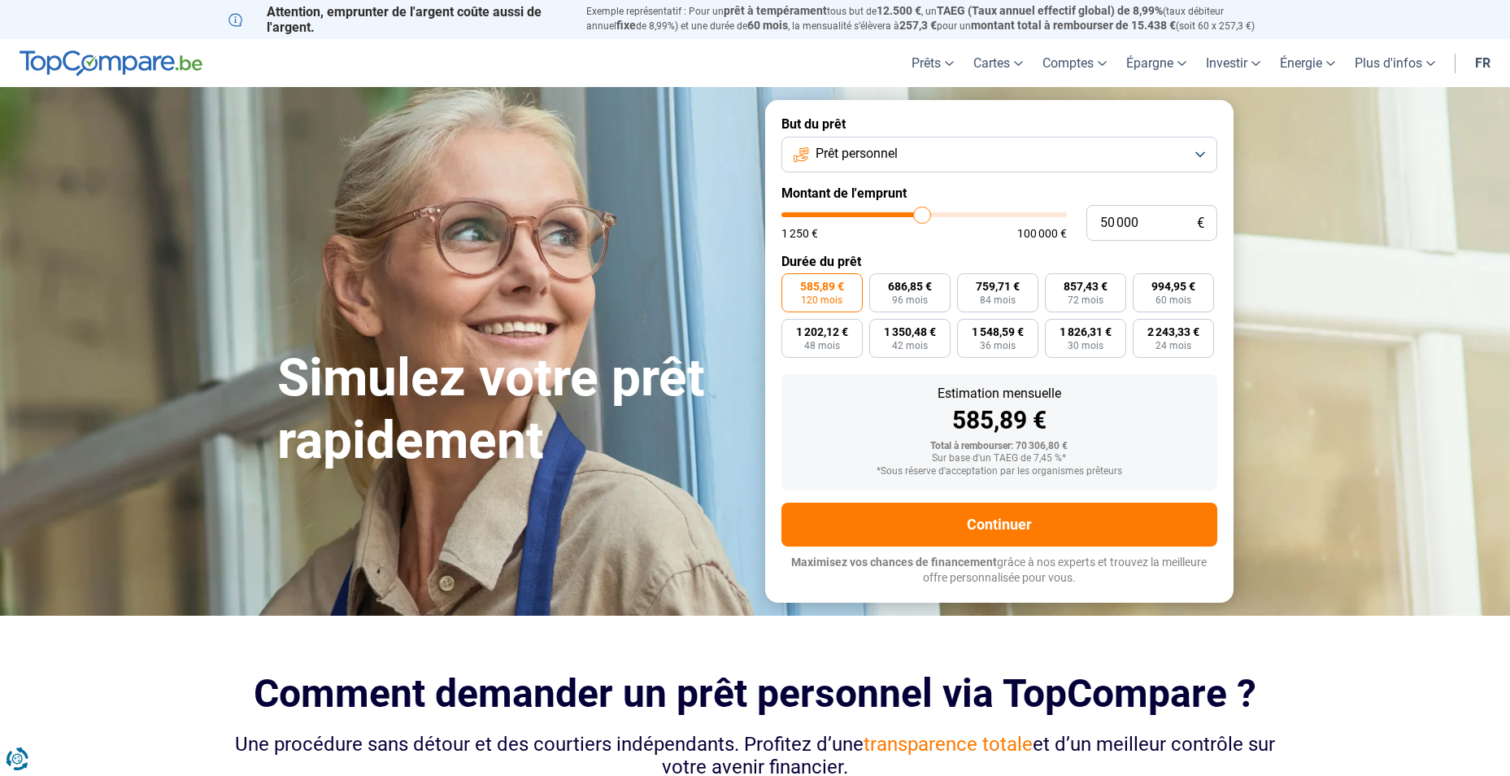
click at [1197, 154] on button "Prêt personnel" at bounding box center [1000, 155] width 436 height 36
